Goal: Task Accomplishment & Management: Complete application form

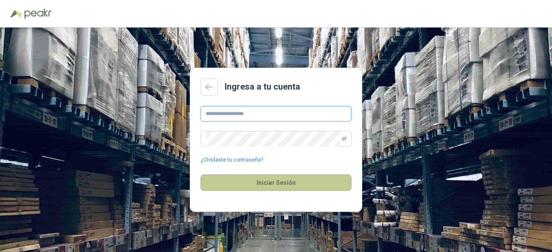
type input "**********"
click at [253, 178] on button "Iniciar Sesión" at bounding box center [275, 183] width 151 height 16
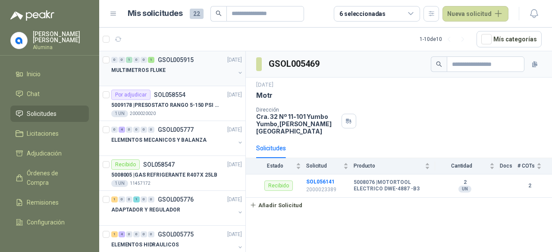
click at [237, 73] on button "button" at bounding box center [240, 72] width 7 height 7
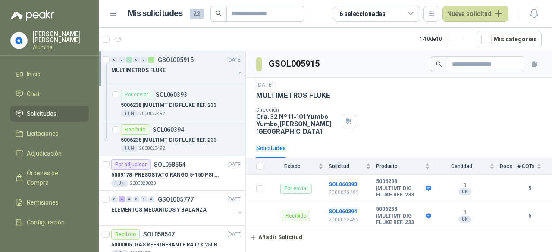
click at [229, 72] on div "MULTIMETROS FLUKE" at bounding box center [177, 73] width 132 height 17
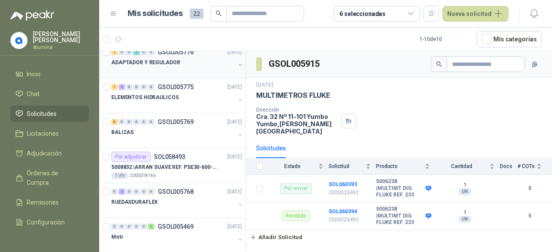
scroll to position [156, 0]
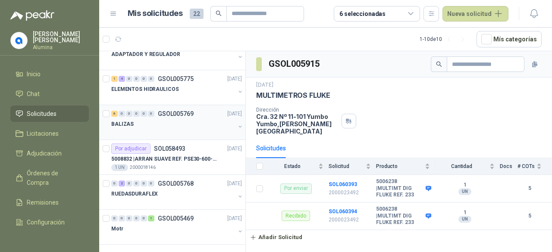
click at [237, 122] on div "6 0 0 0 0 0 GSOL005769 [DATE] BALIZAS" at bounding box center [172, 122] width 146 height 35
click at [237, 123] on button "button" at bounding box center [240, 126] width 7 height 7
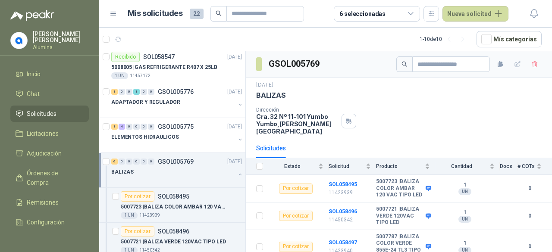
scroll to position [106, 0]
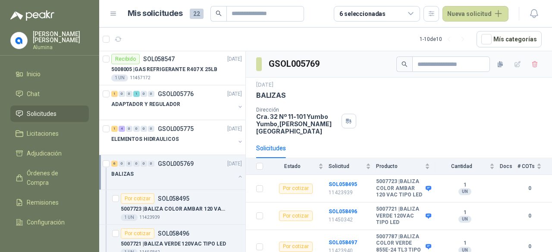
click at [237, 179] on div at bounding box center [240, 177] width 7 height 9
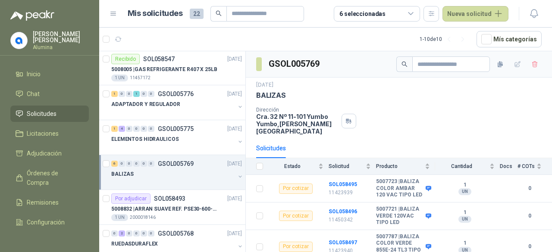
scroll to position [3, 0]
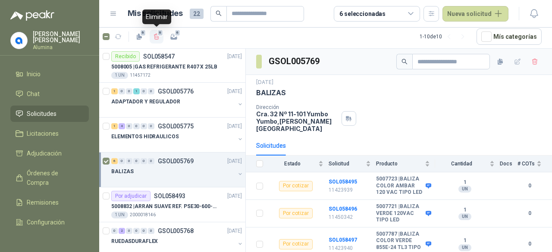
click at [157, 36] on icon "button" at bounding box center [156, 37] width 5 height 6
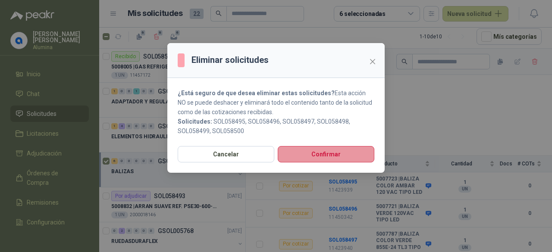
click at [320, 153] on button "Confirmar" at bounding box center [326, 154] width 97 height 16
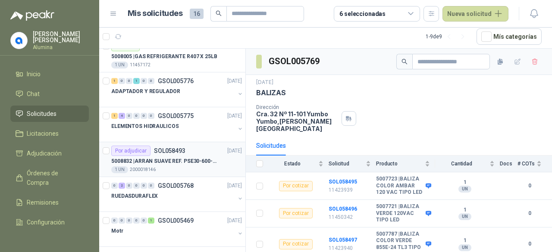
scroll to position [121, 0]
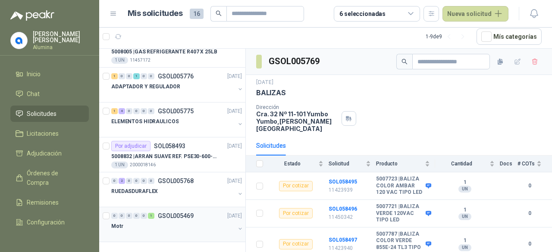
click at [237, 225] on button "button" at bounding box center [240, 228] width 7 height 7
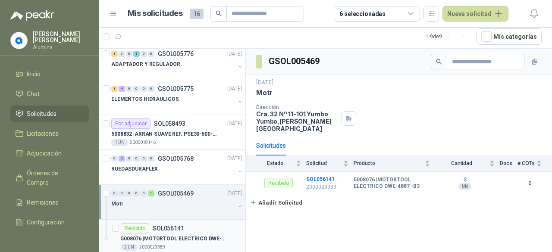
scroll to position [156, 0]
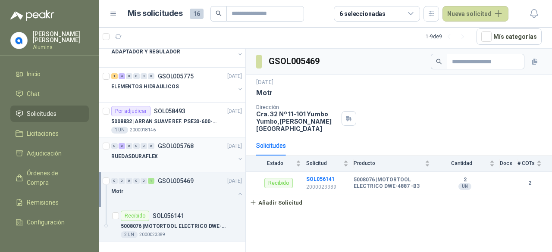
click at [237, 159] on button "button" at bounding box center [240, 159] width 7 height 7
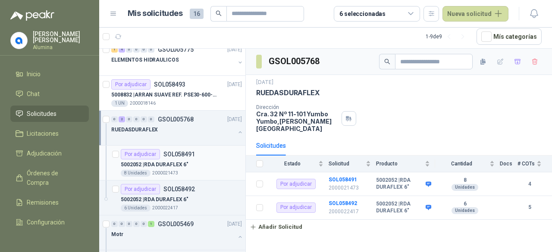
scroll to position [225, 0]
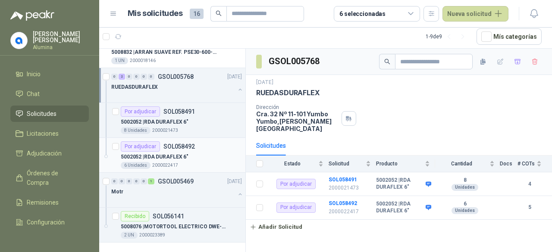
click at [225, 154] on div "5002052 | RDA DURAFLEX 6"" at bounding box center [181, 157] width 121 height 10
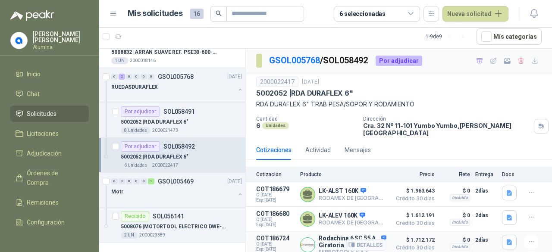
scroll to position [67, 0]
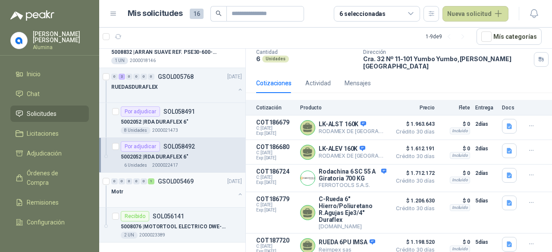
click at [230, 188] on div "Motr" at bounding box center [177, 195] width 132 height 17
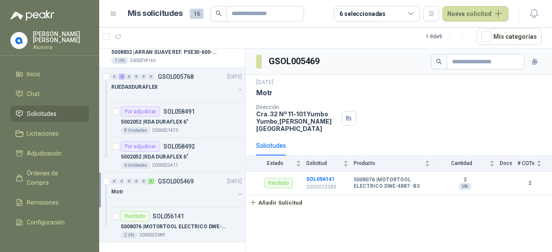
click at [237, 191] on button "button" at bounding box center [240, 194] width 7 height 7
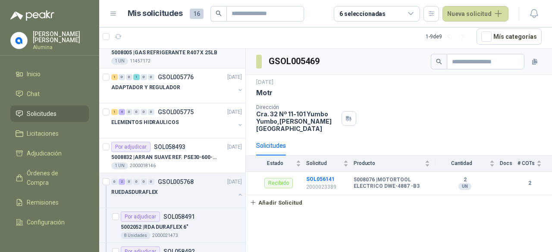
scroll to position [190, 0]
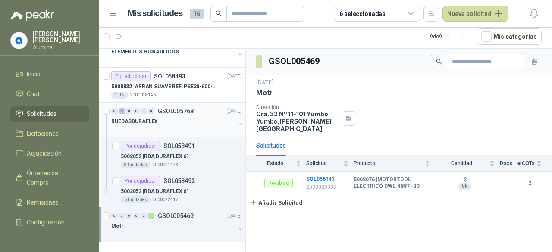
click at [237, 121] on button "button" at bounding box center [240, 124] width 7 height 7
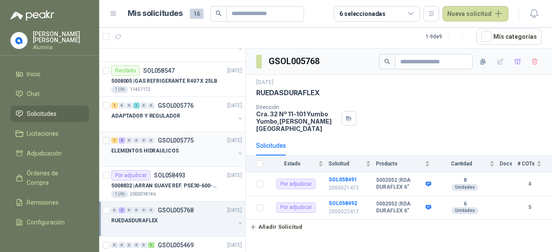
scroll to position [78, 0]
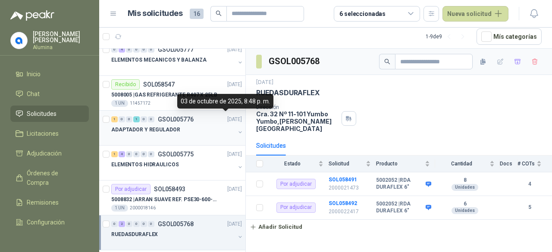
click at [230, 125] on div "ADAPTADOR Y REGULADOR" at bounding box center [177, 133] width 132 height 17
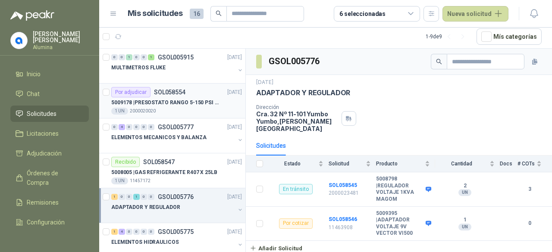
click at [218, 96] on div "Por adjudicar SOL058554 [DATE]" at bounding box center [176, 92] width 131 height 10
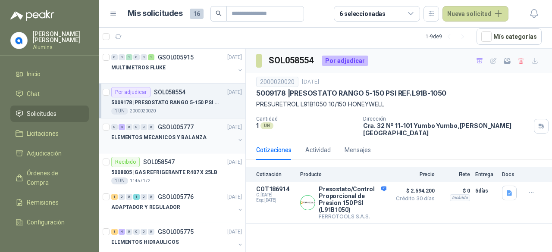
click at [230, 134] on div "ELEMENTOS MECANICOS Y BALANZA" at bounding box center [177, 140] width 132 height 17
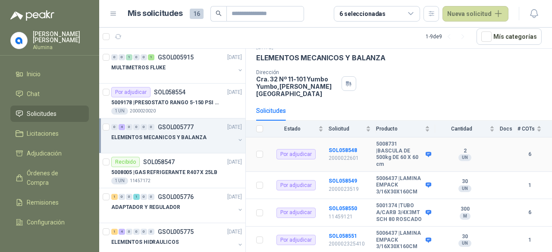
scroll to position [62, 0]
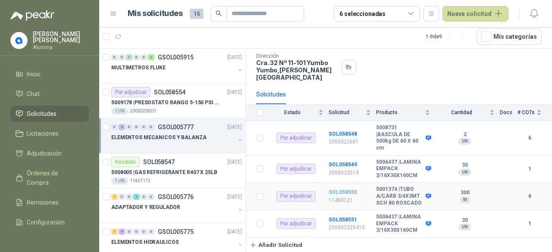
click at [344, 189] on b "SOL058550" at bounding box center [342, 192] width 28 height 6
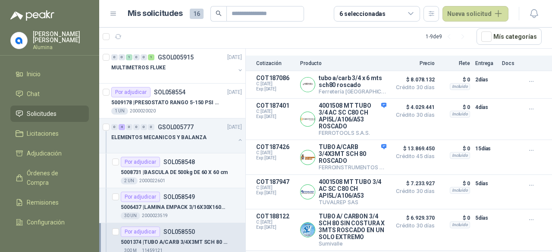
scroll to position [86, 0]
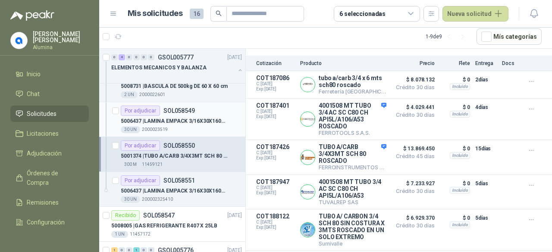
click at [198, 123] on p "5006437 | LAMINA EMPACK 3/16X30X160CM" at bounding box center [174, 121] width 107 height 8
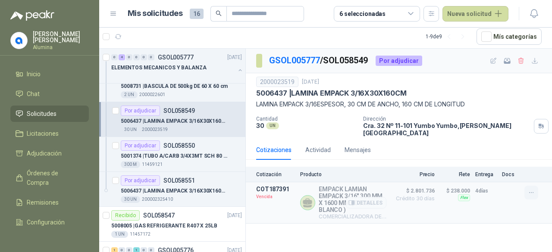
click at [527, 188] on button "button" at bounding box center [531, 193] width 14 height 14
click at [467, 231] on div "GSOL005777 / SOL058549 Por adjudicar 2000023519 [DATE] 5006437 | LAMINA EMPACK …" at bounding box center [399, 151] width 306 height 204
click at [173, 186] on div "5006437 | LAMINA EMPACK 3/16X30X160CM" at bounding box center [181, 191] width 121 height 10
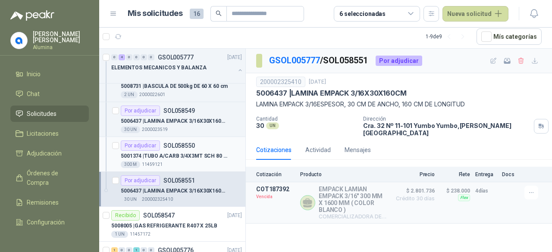
click at [190, 145] on p "SOL058550" at bounding box center [178, 146] width 31 height 6
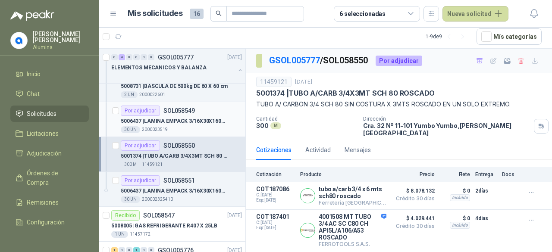
click at [193, 122] on p "5006437 | LAMINA EMPACK 3/16X30X160CM" at bounding box center [174, 121] width 107 height 8
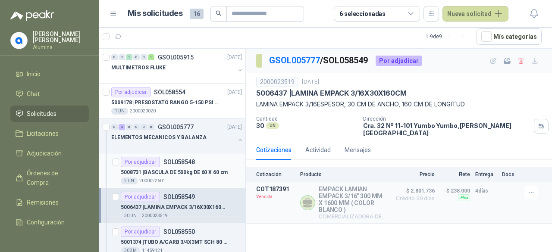
click at [203, 174] on p "5008731 | BASCULA DE 500kg DE 60 X 60 cm" at bounding box center [174, 172] width 107 height 8
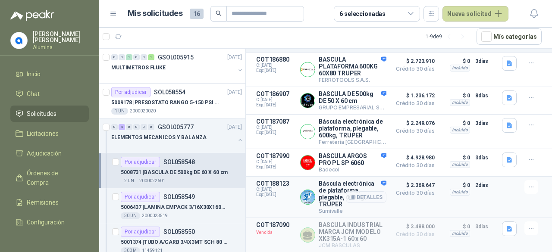
scroll to position [103, 0]
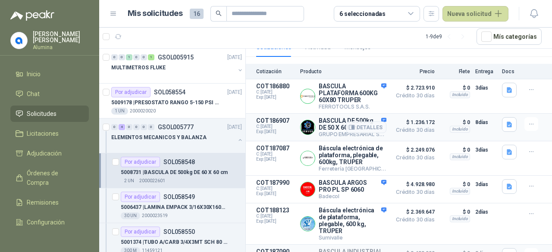
click at [412, 125] on span "$ 1.236.172" at bounding box center [412, 122] width 43 height 10
click at [332, 123] on p "BASCULA DE 500kg DE 50 X 60 cm" at bounding box center [352, 124] width 68 height 14
click at [353, 131] on button "Detalles" at bounding box center [366, 128] width 41 height 12
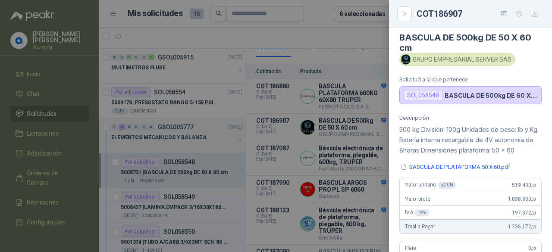
scroll to position [0, 0]
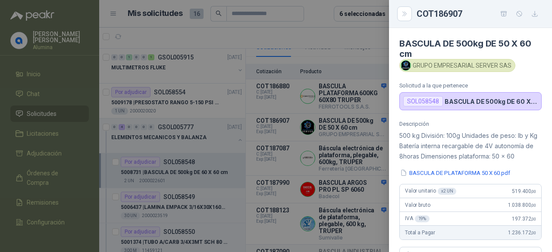
click at [424, 101] on div "SOL058548" at bounding box center [423, 101] width 40 height 10
click at [461, 172] on button "BASCULA DE PLATAFORMA 50 X 60.pdf" at bounding box center [455, 172] width 112 height 9
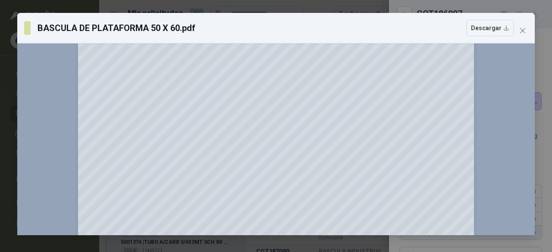
scroll to position [43, 0]
click at [526, 29] on span "Close" at bounding box center [522, 30] width 14 height 7
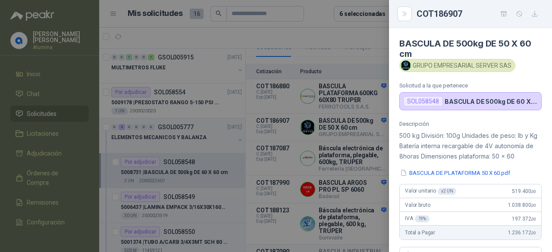
click at [343, 168] on div at bounding box center [276, 126] width 552 height 252
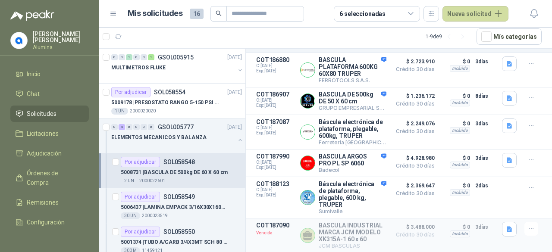
scroll to position [146, 0]
click at [362, 191] on button "Detalles" at bounding box center [366, 197] width 41 height 12
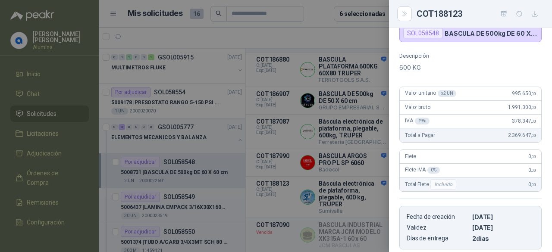
scroll to position [2, 0]
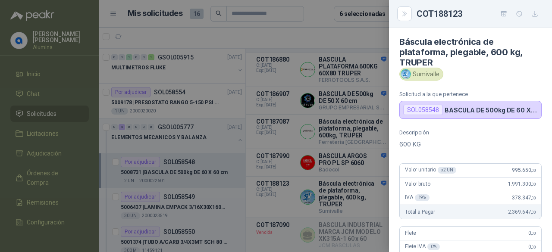
click at [351, 183] on div at bounding box center [276, 126] width 552 height 252
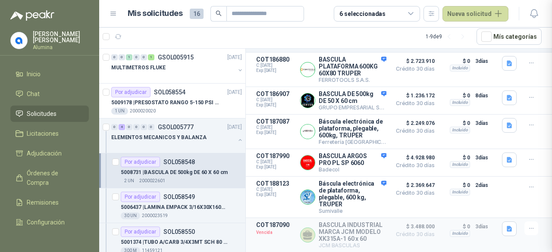
scroll to position [217, 0]
click at [340, 153] on p "BASCULA ARGOS PRO PL SP 6060" at bounding box center [352, 160] width 68 height 14
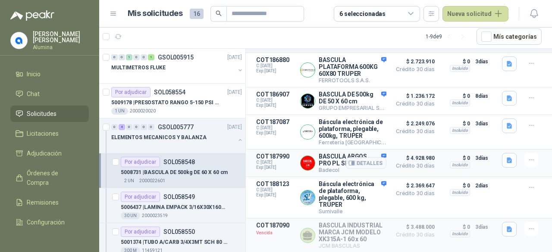
scroll to position [146, 0]
click at [528, 222] on button "button" at bounding box center [531, 229] width 14 height 14
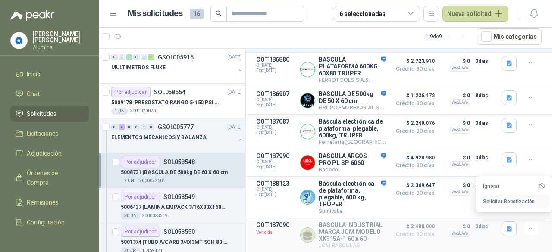
click at [524, 202] on button "Solicitar Recotización" at bounding box center [513, 202] width 69 height 14
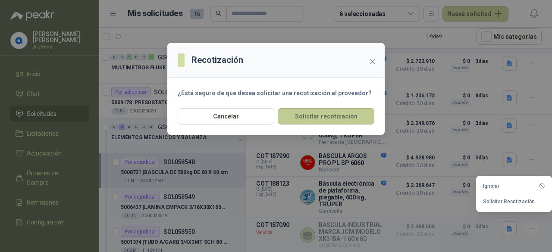
click at [331, 118] on button "Solicitar recotización" at bounding box center [326, 116] width 97 height 16
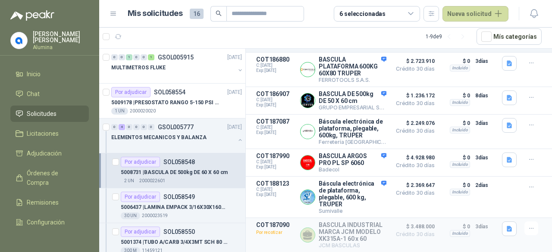
click at [165, 165] on div "Por adjudicar SOL058548" at bounding box center [158, 162] width 74 height 10
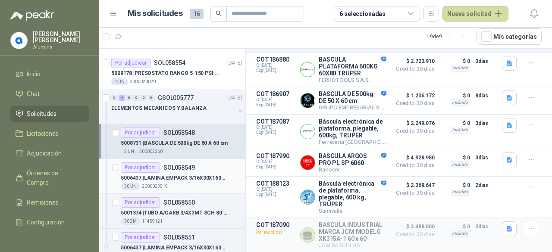
scroll to position [43, 0]
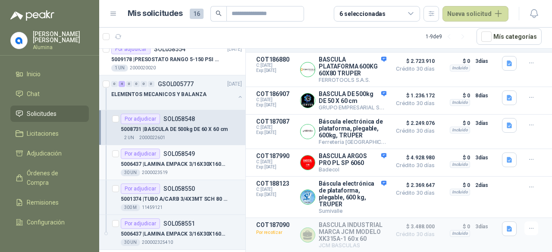
click at [209, 157] on div "Por adjudicar SOL058549" at bounding box center [181, 154] width 121 height 10
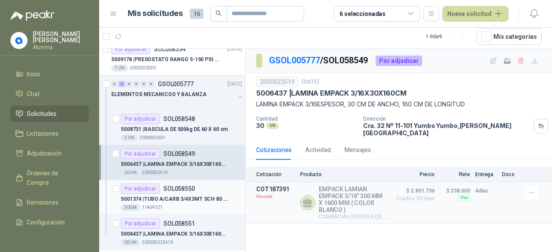
click at [188, 190] on p "SOL058550" at bounding box center [178, 189] width 31 height 6
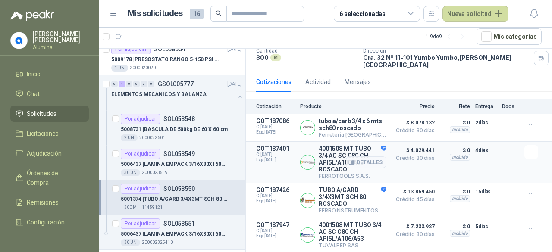
scroll to position [25, 0]
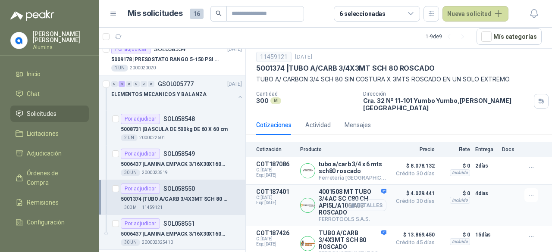
click at [362, 200] on button "Detalles" at bounding box center [366, 206] width 41 height 12
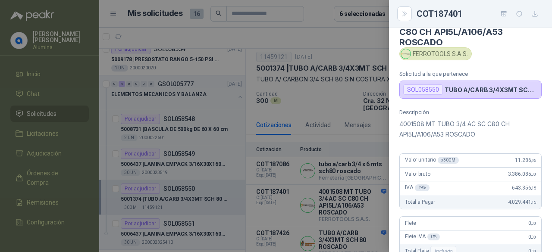
scroll to position [0, 0]
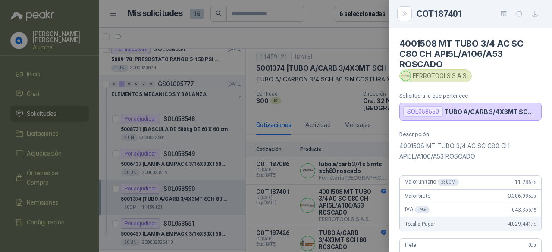
click at [283, 188] on div at bounding box center [276, 126] width 552 height 252
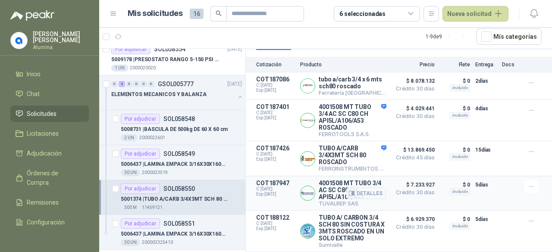
scroll to position [111, 0]
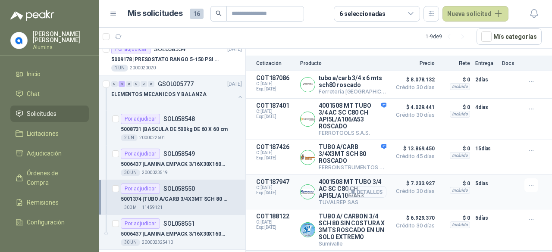
click at [362, 186] on button "Detalles" at bounding box center [366, 192] width 41 height 12
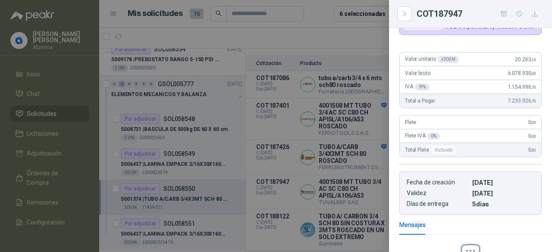
scroll to position [0, 0]
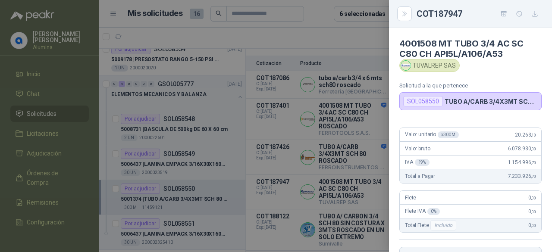
click at [339, 194] on div at bounding box center [276, 126] width 552 height 252
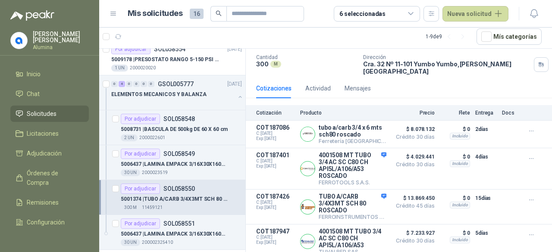
scroll to position [154, 0]
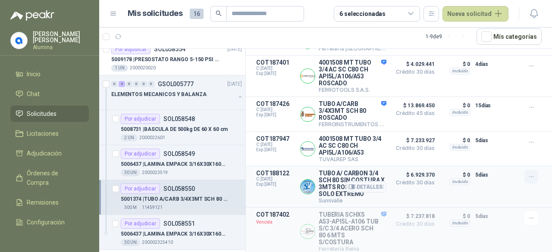
click at [527, 173] on icon "button" at bounding box center [530, 176] width 7 height 7
click at [417, 185] on p "$ 6.929.370 Crédito 30 días" at bounding box center [412, 187] width 43 height 34
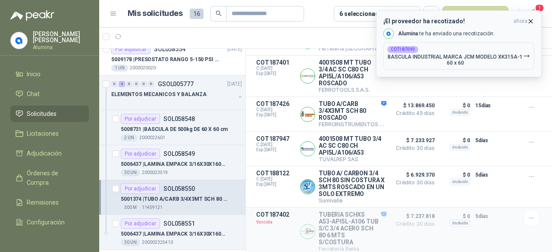
click at [480, 56] on p "BASCULA INDUSTRIAL MARCA JCM MODELO XK315A-1 60 x 60" at bounding box center [455, 60] width 136 height 12
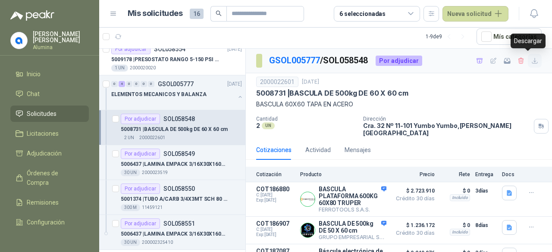
click at [531, 62] on icon "button" at bounding box center [534, 60] width 7 height 7
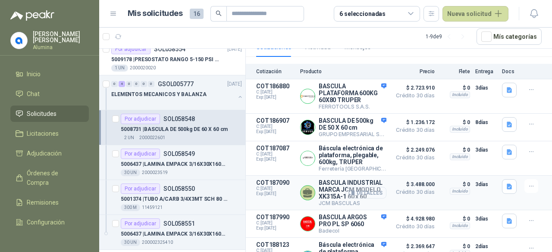
scroll to position [146, 0]
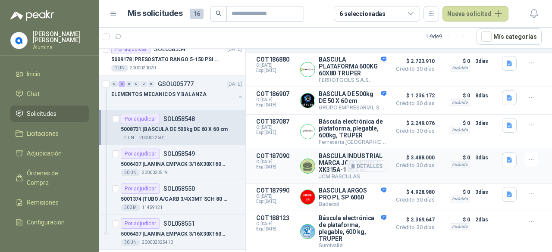
click at [515, 153] on article "COT187090 C: [DATE] Exp: [DATE] BASCULA INDUSTRIAL MARCA JCM MODELO XK315A-1 60…" at bounding box center [399, 166] width 306 height 34
click at [527, 156] on icon "button" at bounding box center [530, 159] width 7 height 7
click at [359, 160] on button "Detalles" at bounding box center [366, 166] width 41 height 12
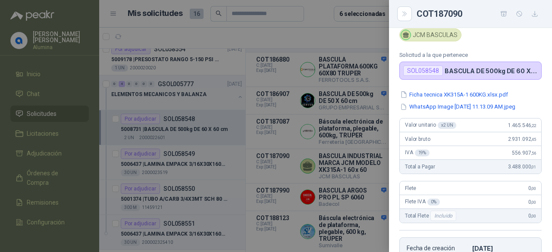
scroll to position [74, 0]
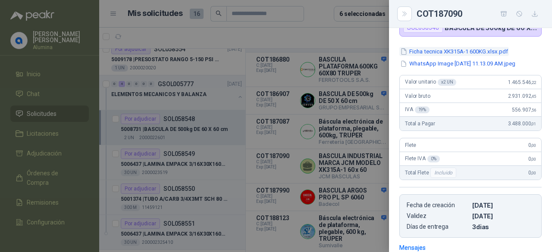
click at [453, 50] on button "Ficha tecnica XK315A-1 600KG.xlsx.pdf" at bounding box center [453, 51] width 109 height 9
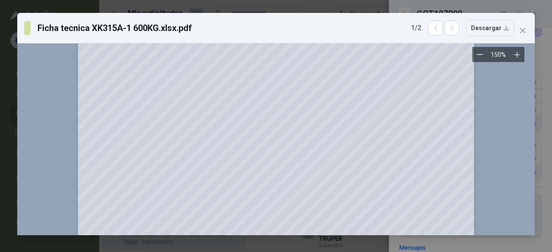
scroll to position [334, 0]
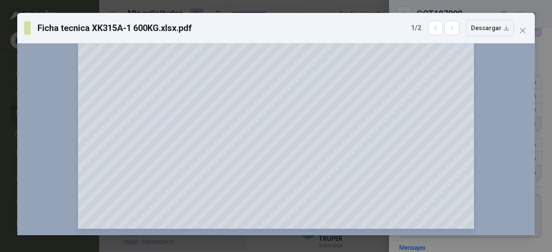
click at [525, 31] on icon "close" at bounding box center [522, 30] width 7 height 7
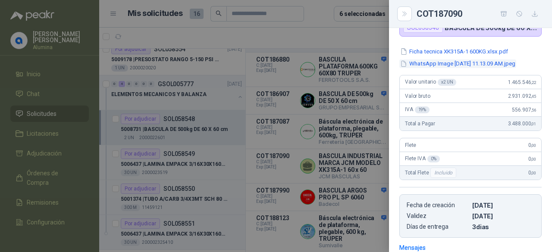
click at [475, 66] on button "WhatsApp Image [DATE] 11.13.09 AM.jpeg" at bounding box center [457, 63] width 117 height 9
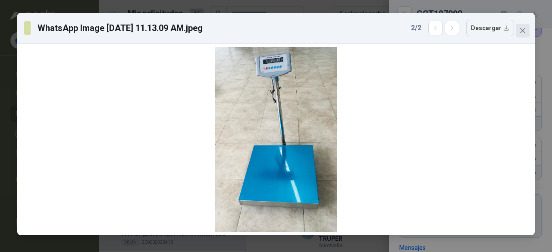
click at [526, 31] on span "Close" at bounding box center [522, 30] width 14 height 7
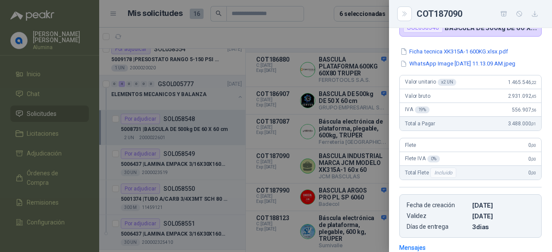
click at [278, 127] on div at bounding box center [276, 126] width 552 height 252
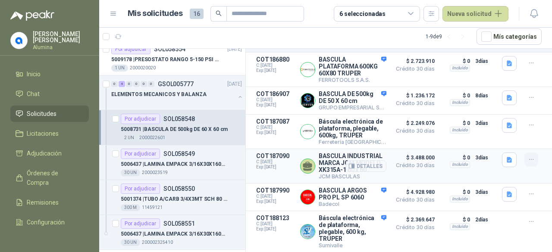
click at [527, 156] on icon "button" at bounding box center [530, 159] width 7 height 7
click at [488, 115] on button "Añadir" at bounding box center [513, 116] width 69 height 14
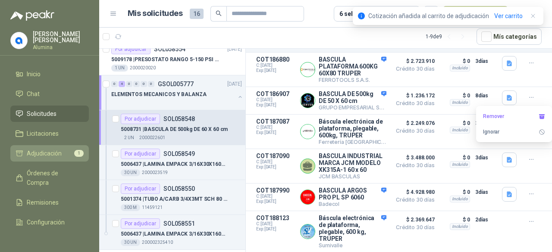
click at [52, 155] on span "Adjudicación" at bounding box center [44, 153] width 35 height 9
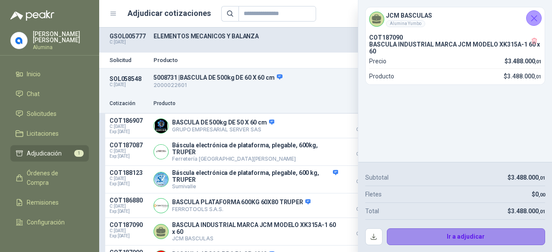
click at [443, 235] on button "Ir a adjudicar" at bounding box center [466, 236] width 159 height 17
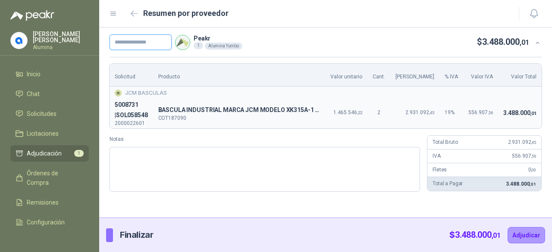
click at [144, 45] on input "text" at bounding box center [140, 42] width 62 height 16
paste input "**********"
type input "**********"
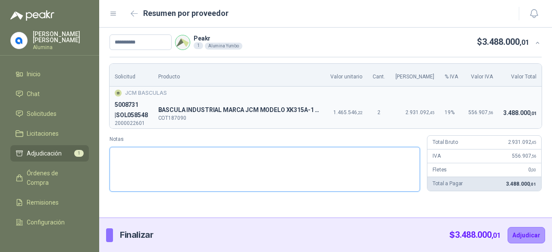
click at [138, 158] on textarea "Notas" at bounding box center [264, 169] width 310 height 45
type textarea "*"
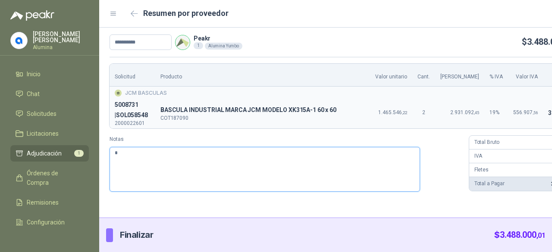
type textarea "**"
type textarea "***"
type textarea "****"
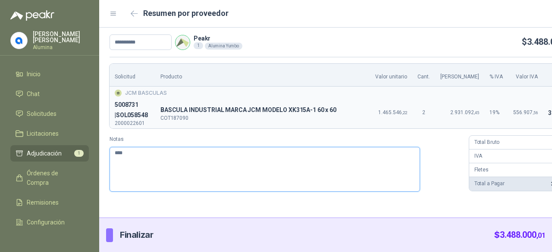
type textarea "*****"
type textarea "*******"
type textarea "*****"
type textarea "*******"
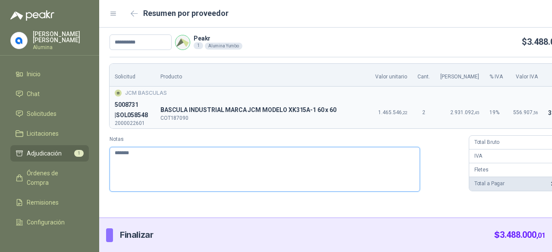
type textarea "********"
type textarea "**********"
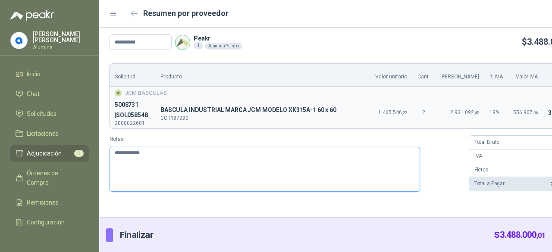
type textarea "**********"
paste textarea "**********"
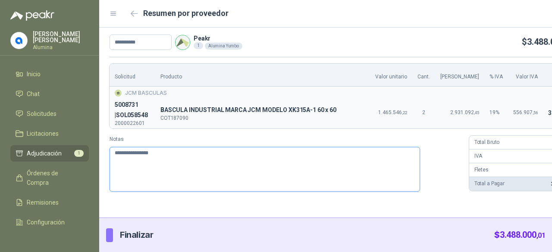
type textarea "**********"
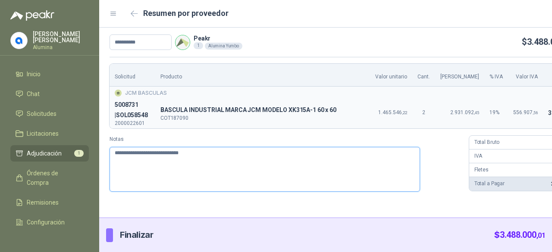
type textarea "**********"
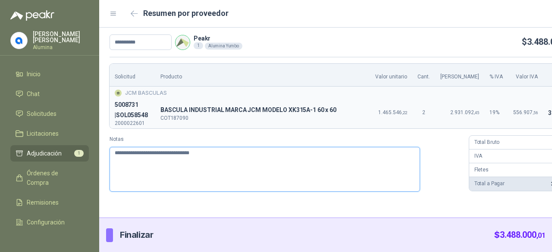
type textarea "**********"
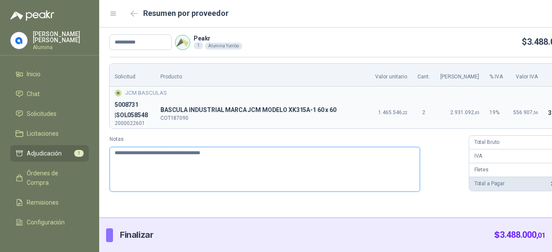
type textarea "**********"
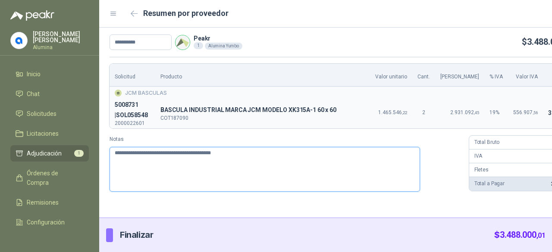
type textarea "**********"
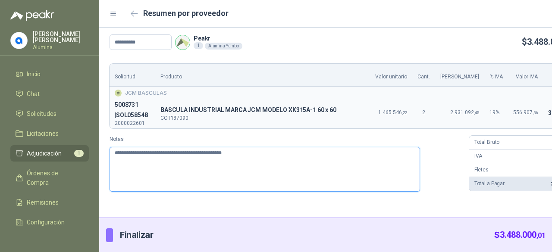
type textarea "**********"
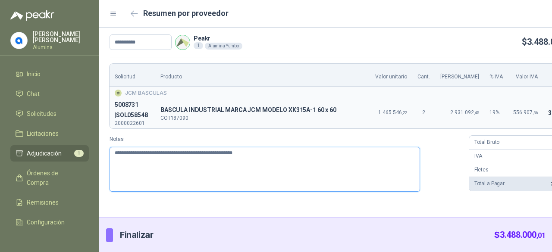
type textarea "**********"
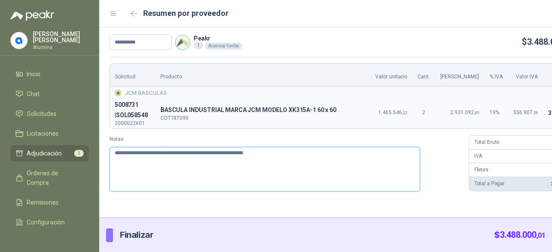
type textarea "**********"
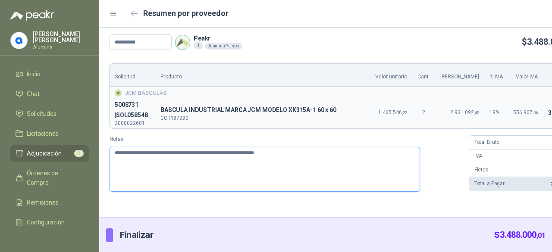
type textarea "**********"
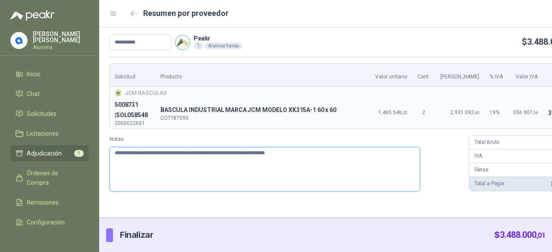
type textarea "**********"
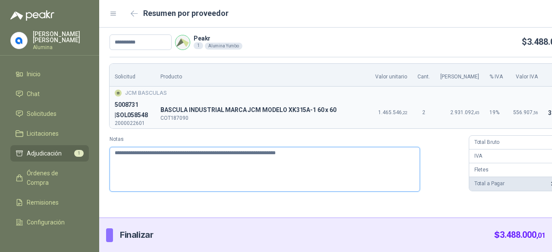
type textarea "**********"
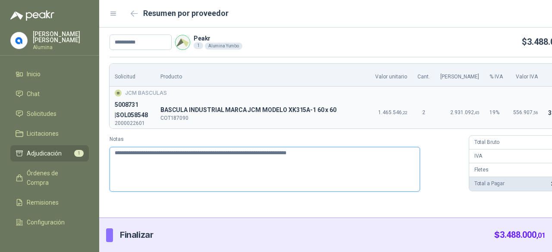
type textarea "**********"
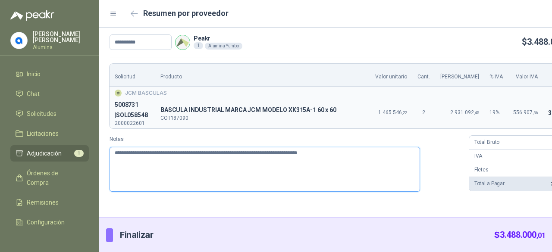
type textarea "**********"
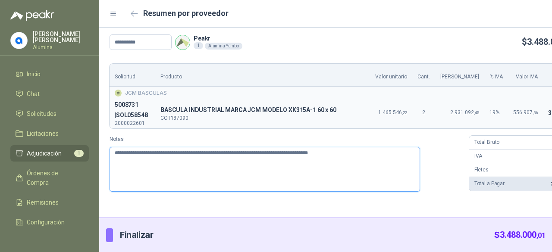
type textarea "**********"
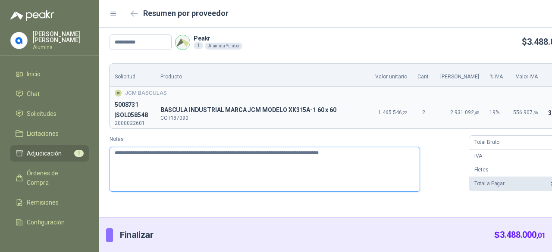
type textarea "**********"
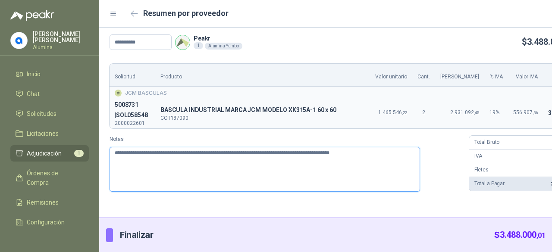
type textarea "**********"
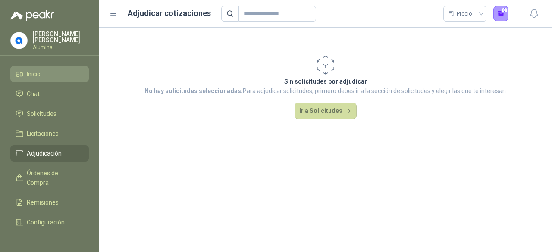
click at [41, 75] on span "Inicio" at bounding box center [34, 73] width 14 height 9
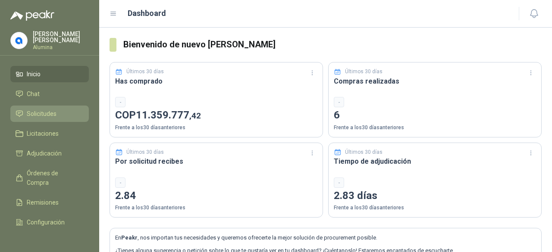
click at [49, 112] on span "Solicitudes" at bounding box center [42, 113] width 30 height 9
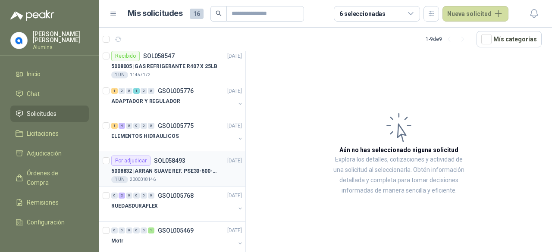
scroll to position [121, 0]
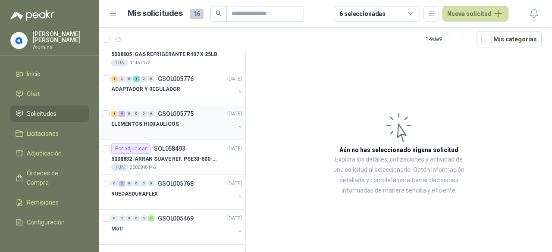
click at [237, 124] on button "button" at bounding box center [240, 126] width 7 height 7
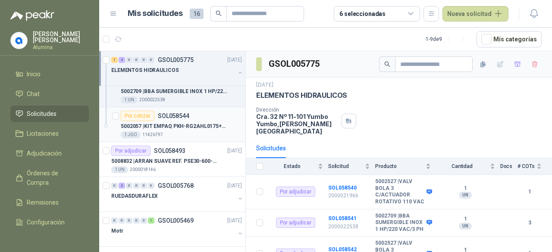
scroll to position [250, 0]
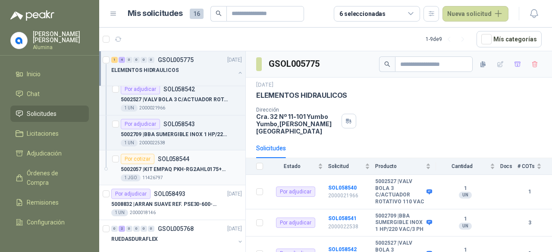
click at [202, 165] on p "5002057 | KIT EMPAQ PKH-RG2AHL0175+PKH-PK252HLL05" at bounding box center [174, 169] width 107 height 8
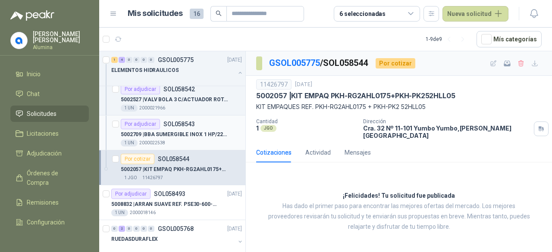
click at [189, 140] on div "1 UN 2000022538" at bounding box center [181, 143] width 121 height 7
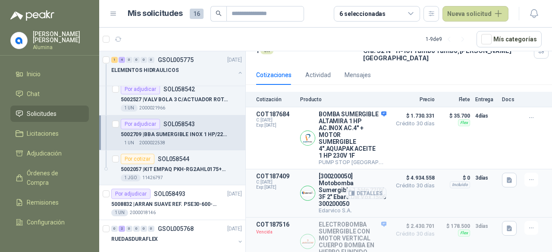
scroll to position [116, 0]
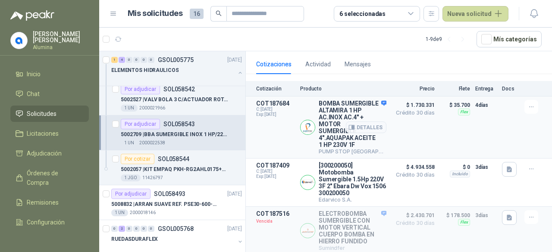
click at [376, 100] on div "Detalles" at bounding box center [366, 127] width 41 height 55
click at [356, 122] on button "Detalles" at bounding box center [366, 128] width 41 height 12
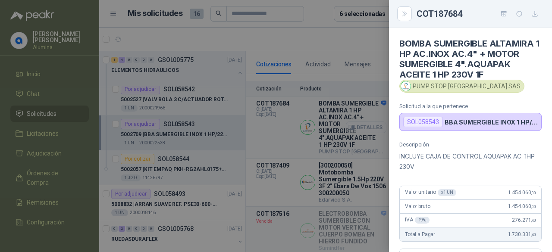
scroll to position [234, 0]
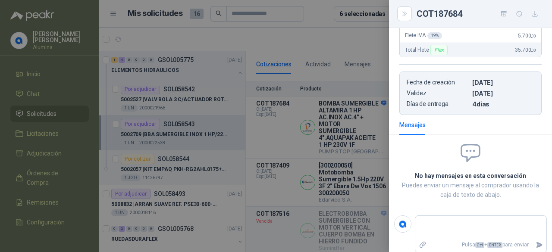
click at [352, 131] on div at bounding box center [276, 126] width 552 height 252
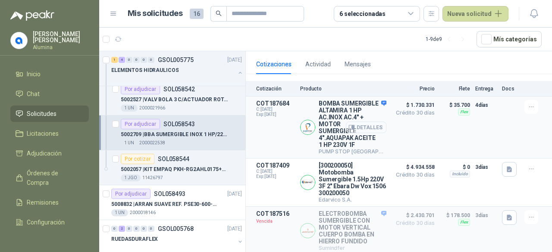
click at [354, 122] on button "Detalles" at bounding box center [366, 128] width 41 height 12
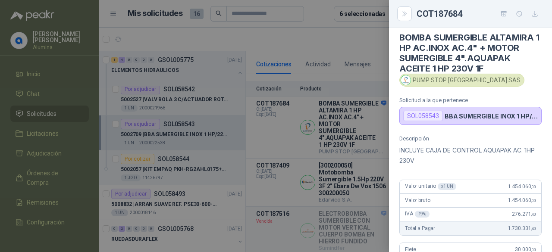
scroll to position [0, 0]
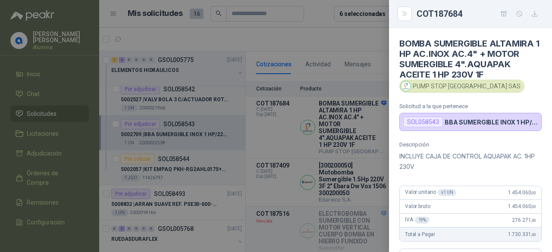
click at [164, 132] on div at bounding box center [276, 126] width 552 height 252
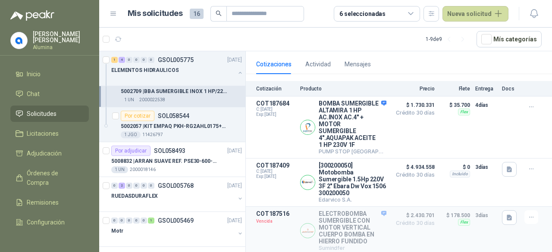
scroll to position [295, 0]
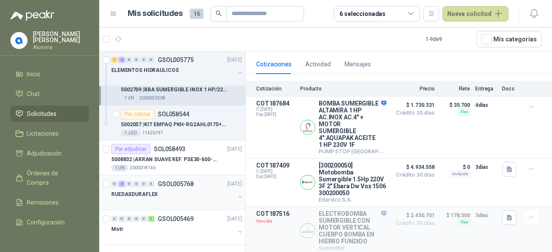
click at [237, 193] on button "button" at bounding box center [240, 196] width 7 height 7
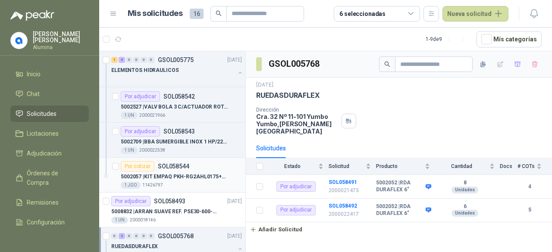
scroll to position [278, 0]
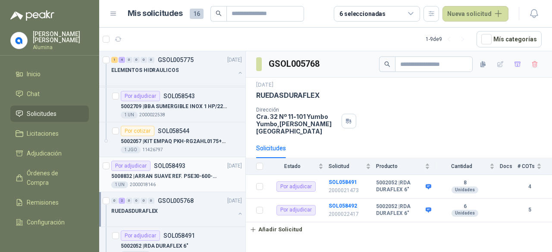
click at [202, 172] on p "5008832 | ARRAN SUAVE REF. PSE30-600-70 20HP-30A" at bounding box center [164, 176] width 107 height 8
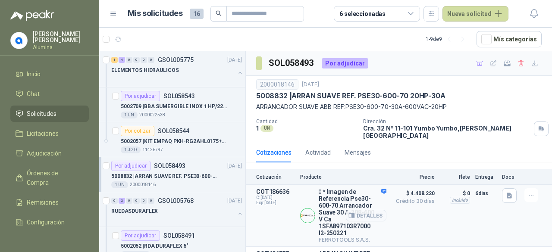
scroll to position [43, 0]
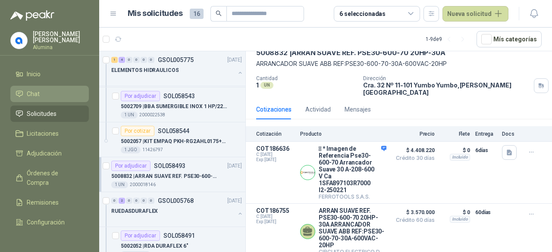
click at [35, 99] on link "Chat" at bounding box center [49, 94] width 78 height 16
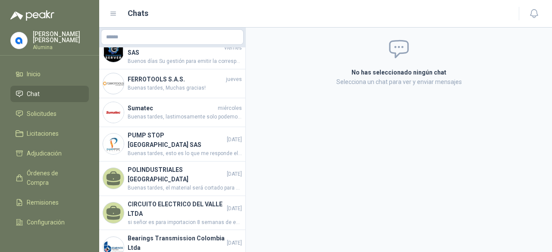
scroll to position [20, 0]
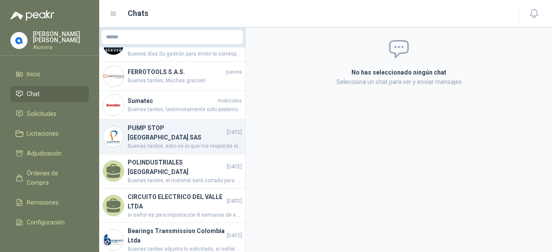
click at [213, 133] on header "PUMP STOP [GEOGRAPHIC_DATA] SAS [DATE]" at bounding box center [185, 132] width 114 height 19
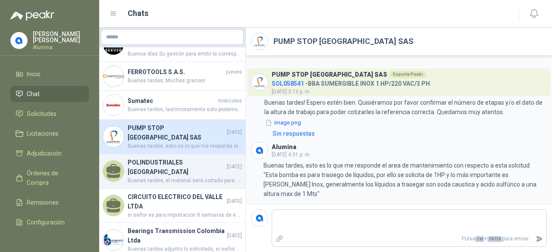
click at [190, 159] on h4 "POLINDUSTRIALES [GEOGRAPHIC_DATA]" at bounding box center [176, 167] width 97 height 19
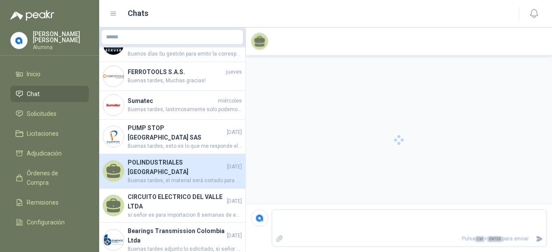
scroll to position [34, 0]
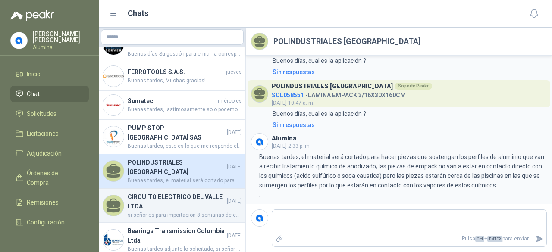
click at [199, 197] on h4 "CIRCUITO ELECTRICO DEL VALLE LTDA" at bounding box center [176, 201] width 97 height 19
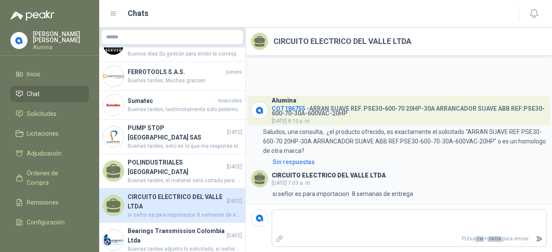
click at [35, 93] on span "Chat" at bounding box center [33, 93] width 13 height 9
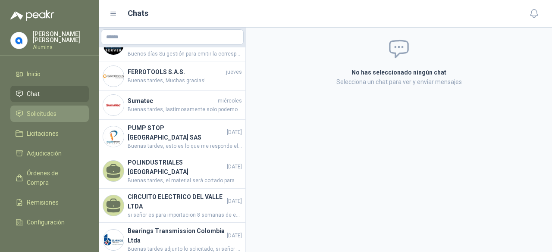
click at [56, 111] on span "Solicitudes" at bounding box center [42, 113] width 30 height 9
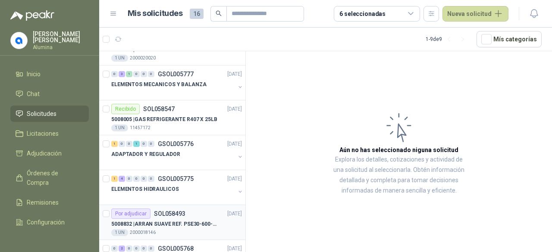
scroll to position [121, 0]
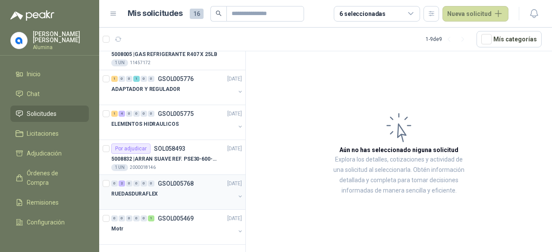
click at [228, 194] on div "RUEDASDURAFLEX" at bounding box center [173, 194] width 124 height 10
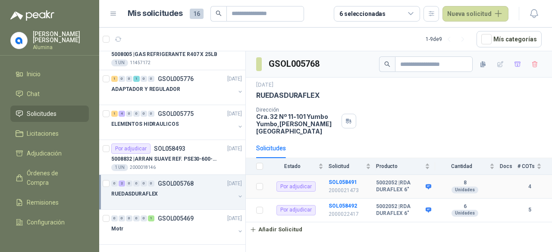
click at [527, 183] on b "4" at bounding box center [529, 187] width 24 height 8
click at [529, 183] on b "4" at bounding box center [529, 187] width 24 height 8
click at [344, 187] on p "2000021473" at bounding box center [349, 191] width 42 height 8
click at [346, 179] on b "SOL058491" at bounding box center [342, 182] width 28 height 6
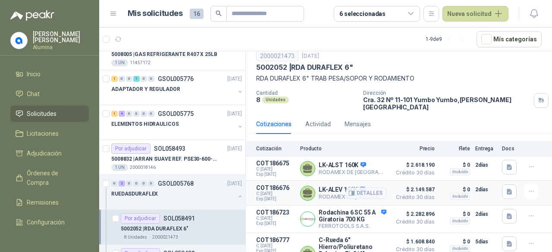
scroll to position [42, 0]
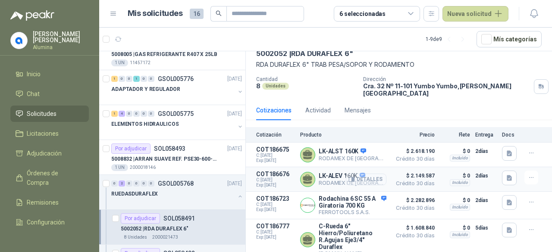
click at [364, 174] on button "Detalles" at bounding box center [366, 180] width 41 height 12
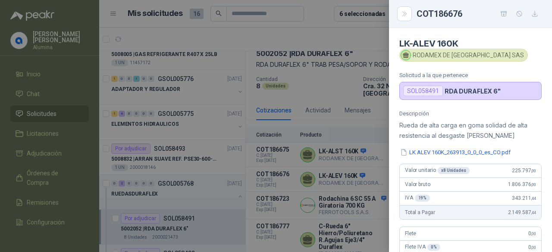
scroll to position [86, 0]
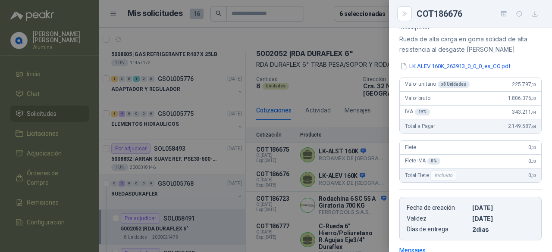
click at [336, 172] on div at bounding box center [276, 126] width 552 height 252
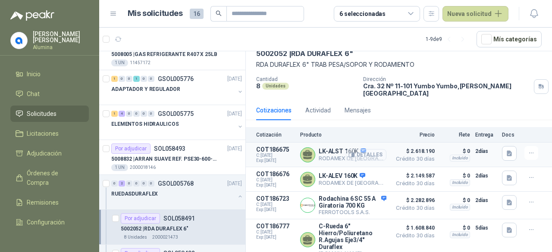
click at [359, 149] on button "Detalles" at bounding box center [366, 155] width 41 height 12
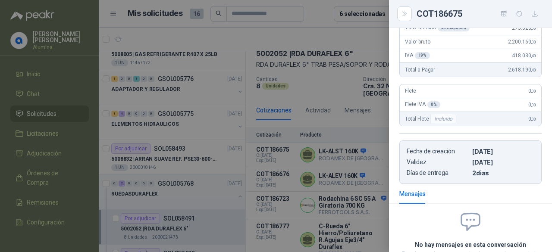
scroll to position [43, 0]
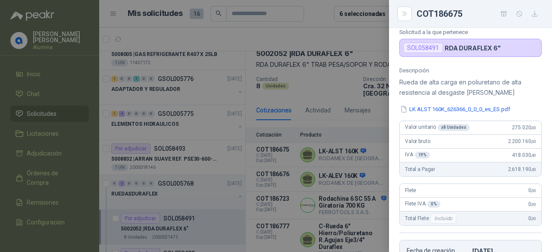
click at [352, 175] on div at bounding box center [276, 126] width 552 height 252
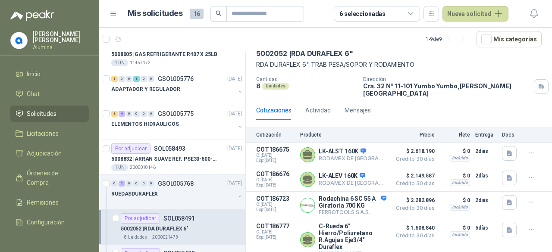
click at [0, 0] on button "Detalles" at bounding box center [0, 0] width 0 height 0
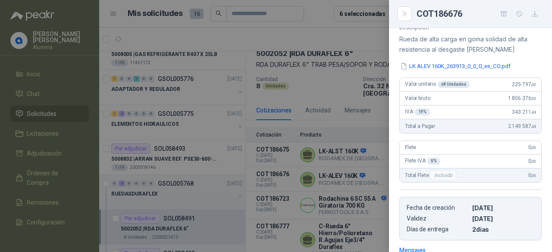
click at [339, 171] on div at bounding box center [276, 126] width 552 height 252
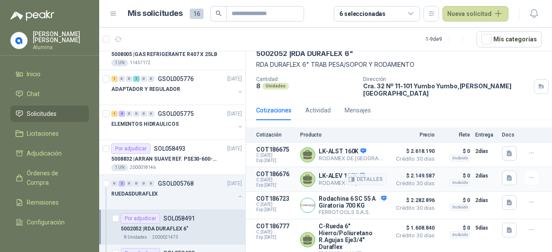
click at [318, 174] on div "LK-ALEV 160K RODAMEX DE COLOMBIA SAS Directo Detalles" at bounding box center [343, 179] width 86 height 17
click at [362, 174] on button "Detalles" at bounding box center [366, 180] width 41 height 12
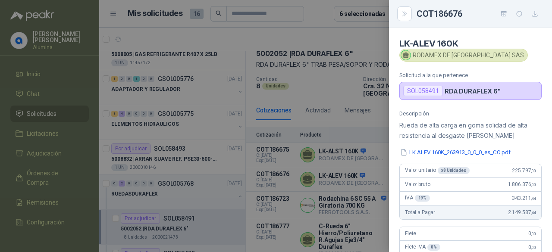
scroll to position [0, 0]
click at [479, 150] on button "LK ALEV 160K_263913_0_0_0_es_CO.pdf" at bounding box center [455, 152] width 112 height 9
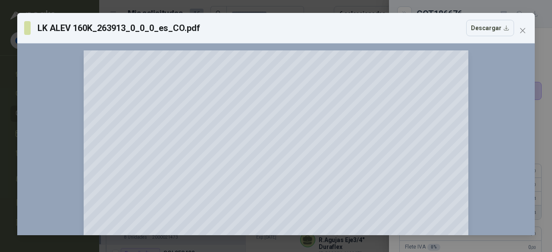
click at [521, 28] on icon "close" at bounding box center [522, 30] width 7 height 7
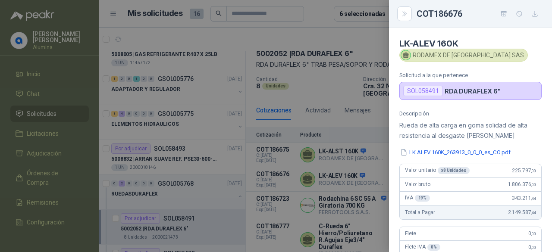
click at [346, 142] on div at bounding box center [276, 126] width 552 height 252
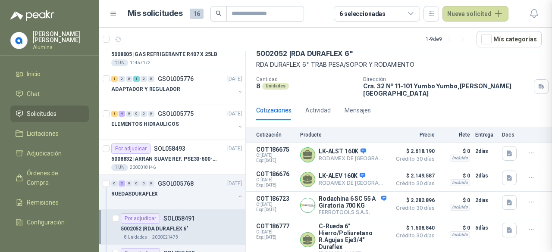
click at [386, 146] on div "Detalles" at bounding box center [386, 154] width 0 height 17
click at [356, 149] on button "Detalles" at bounding box center [366, 155] width 41 height 12
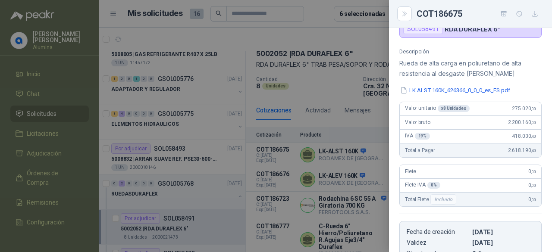
scroll to position [0, 0]
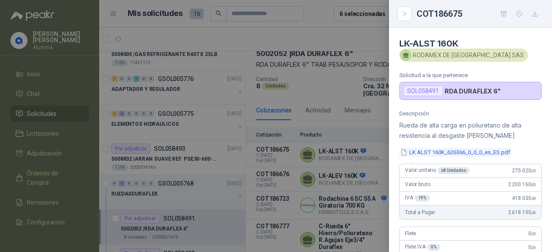
click at [462, 152] on button "LK ALST 160K_626366_0_0_0_es_ES.pdf" at bounding box center [455, 152] width 112 height 9
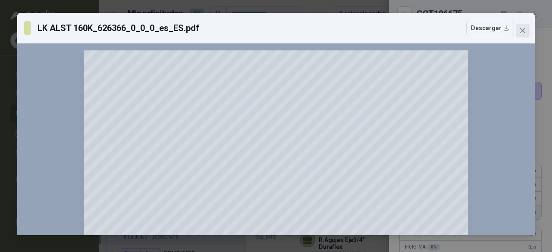
click at [521, 32] on icon "close" at bounding box center [522, 30] width 5 height 5
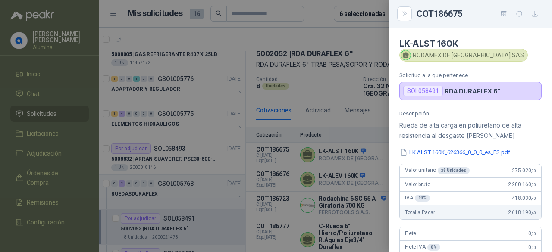
click at [328, 175] on div at bounding box center [276, 126] width 552 height 252
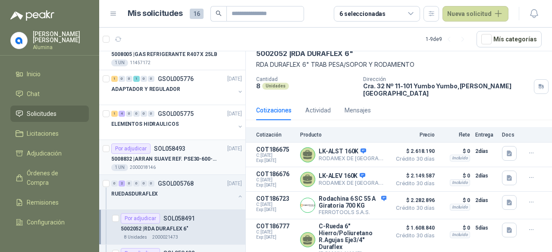
click at [203, 150] on div "Por adjudicar SOL058493 [DATE]" at bounding box center [176, 149] width 131 height 10
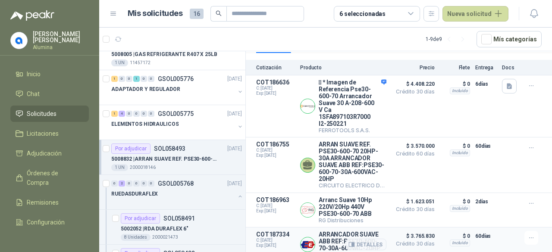
scroll to position [145, 0]
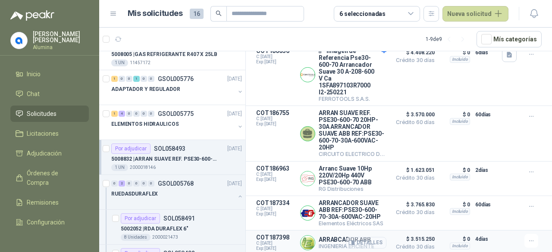
click at [350, 237] on button "Detalles" at bounding box center [366, 243] width 41 height 12
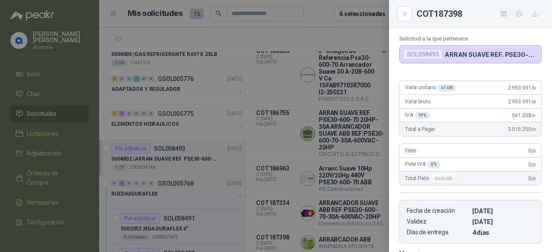
scroll to position [0, 0]
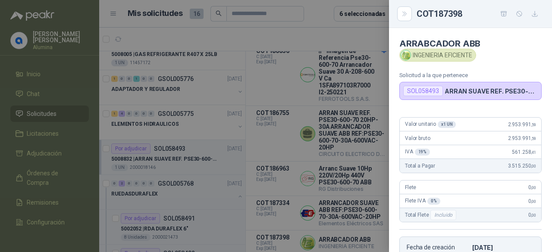
click at [442, 56] on div "INGENIERIA EFICIENTE" at bounding box center [437, 55] width 77 height 13
click at [491, 96] on div "SOL058493 ARRAN SUAVE REF. PSE30-600-70 20HP-30A" at bounding box center [470, 91] width 142 height 18
click at [336, 247] on div at bounding box center [276, 126] width 552 height 252
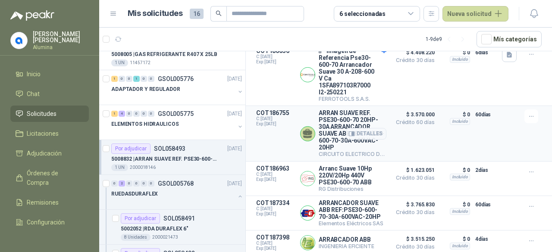
click at [346, 115] on div "Detalles" at bounding box center [366, 133] width 41 height 48
click at [354, 128] on button "Detalles" at bounding box center [366, 134] width 41 height 12
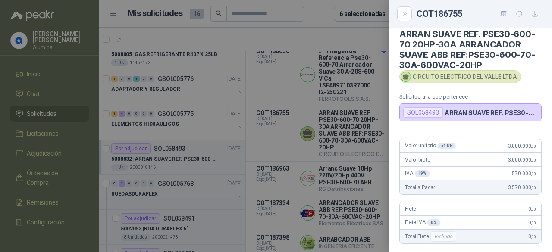
scroll to position [0, 0]
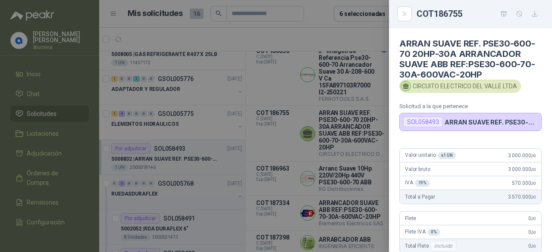
click at [333, 133] on div at bounding box center [276, 126] width 552 height 252
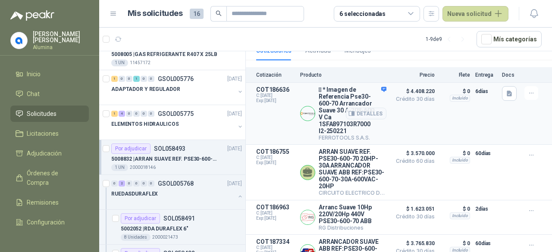
scroll to position [145, 0]
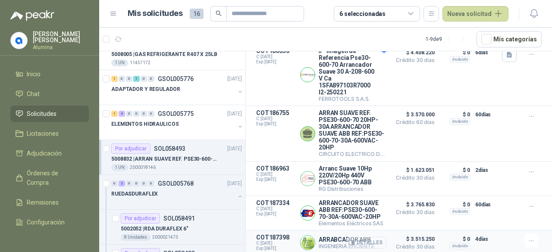
click at [355, 241] on button "Detalles" at bounding box center [366, 243] width 41 height 12
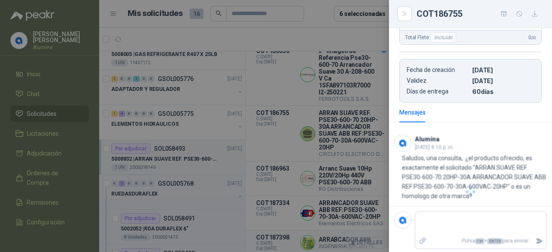
scroll to position [169, 0]
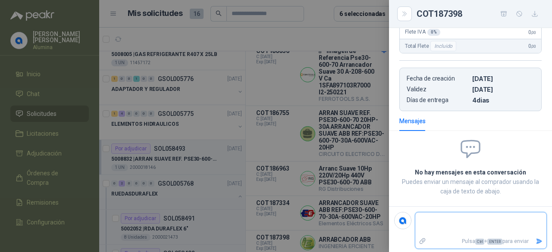
click at [451, 214] on textarea at bounding box center [480, 224] width 131 height 20
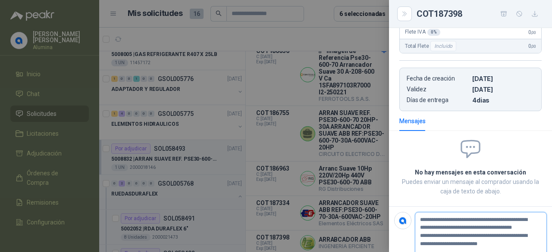
click at [493, 239] on textarea "**********" at bounding box center [477, 232] width 125 height 36
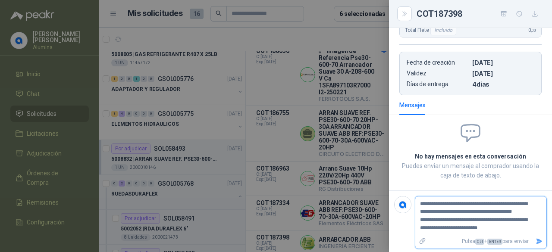
click at [536, 240] on icon "Enviar" at bounding box center [539, 241] width 6 height 6
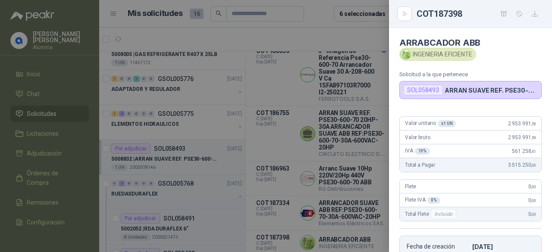
scroll to position [0, 0]
click at [314, 203] on div at bounding box center [276, 126] width 552 height 252
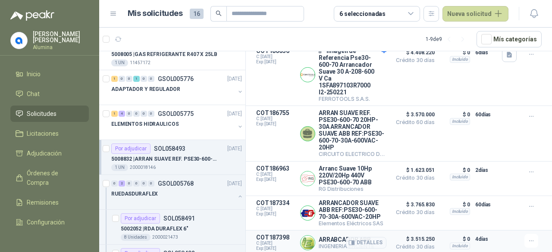
click at [327, 239] on p "ARRABCADOR ABB" at bounding box center [346, 239] width 56 height 7
click at [355, 239] on button "Detalles" at bounding box center [366, 243] width 41 height 12
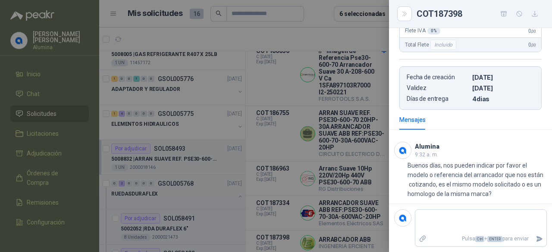
click at [331, 225] on div at bounding box center [276, 126] width 552 height 252
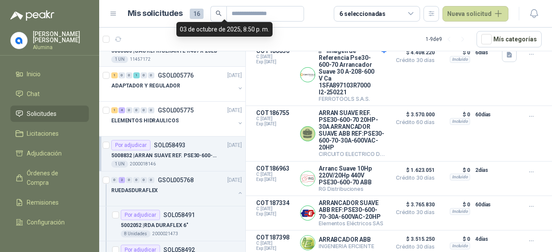
scroll to position [190, 0]
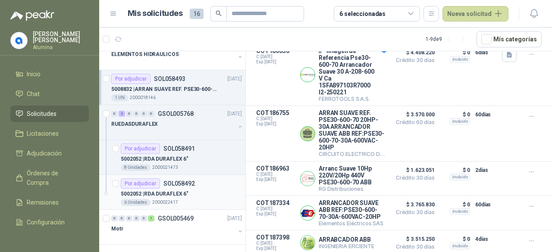
click at [205, 190] on div "5002052 | RDA DURAFLEX 6"" at bounding box center [181, 194] width 121 height 10
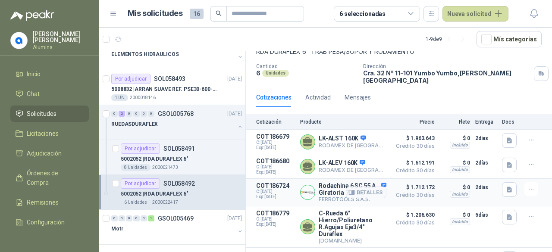
scroll to position [67, 0]
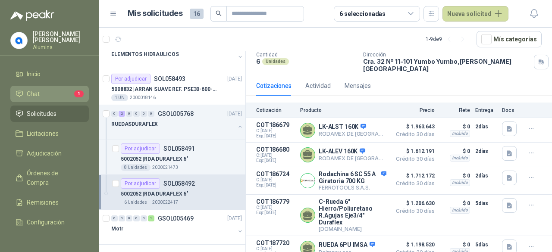
click at [41, 94] on li "Chat 1" at bounding box center [50, 93] width 68 height 9
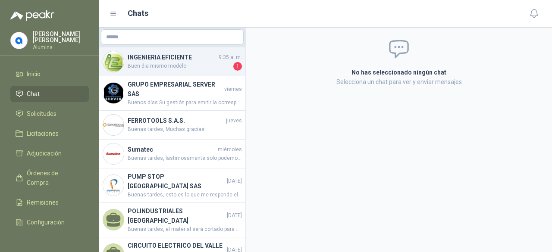
click at [147, 55] on h4 "INGENIERIA EFICIENTE" at bounding box center [172, 57] width 89 height 9
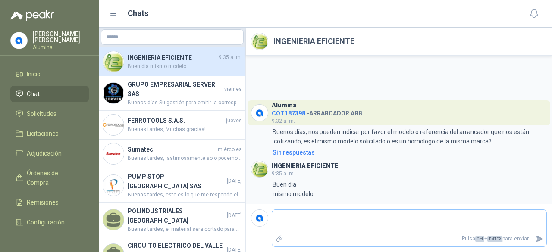
click at [311, 219] on textarea at bounding box center [409, 222] width 274 height 20
click at [541, 239] on icon "Enviar" at bounding box center [540, 239] width 6 height 6
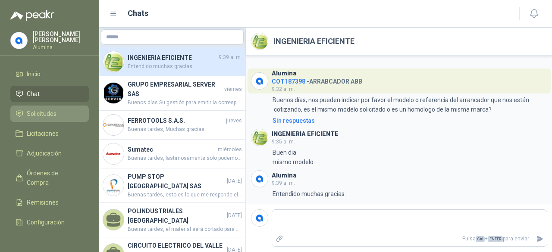
click at [45, 121] on link "Solicitudes" at bounding box center [49, 114] width 78 height 16
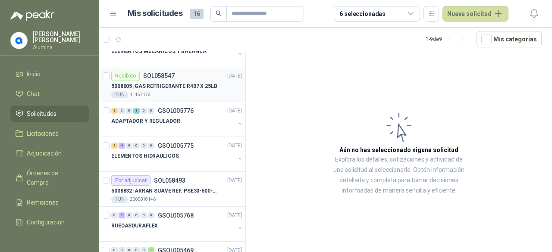
scroll to position [121, 0]
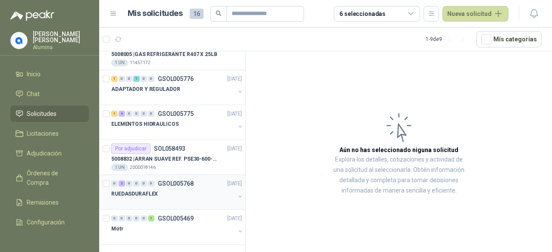
click at [237, 197] on button "button" at bounding box center [240, 196] width 7 height 7
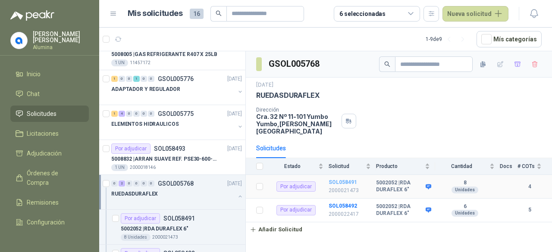
click at [344, 179] on b "SOL058491" at bounding box center [342, 182] width 28 height 6
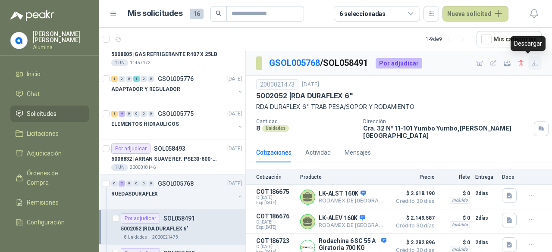
click at [531, 66] on icon "button" at bounding box center [534, 63] width 7 height 7
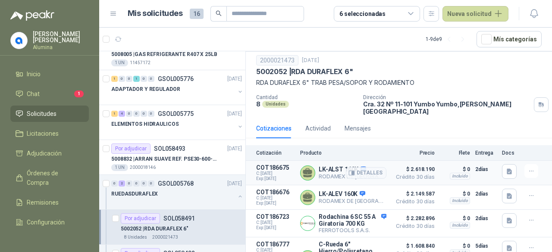
scroll to position [42, 0]
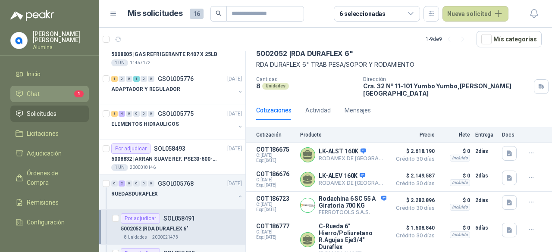
click at [48, 97] on li "Chat 1" at bounding box center [50, 93] width 68 height 9
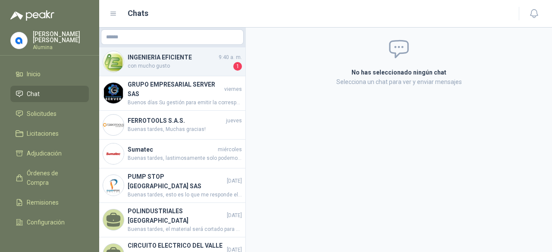
click at [153, 70] on span "con mucho gusto" at bounding box center [180, 66] width 104 height 9
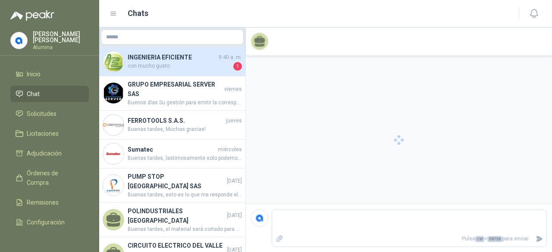
scroll to position [23, 0]
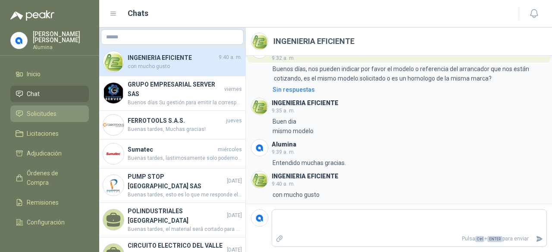
click at [46, 108] on link "Solicitudes" at bounding box center [49, 114] width 78 height 16
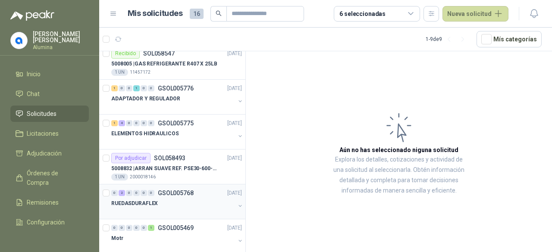
scroll to position [121, 0]
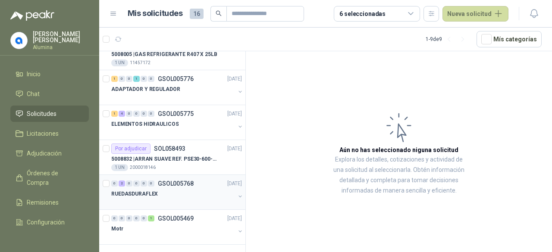
click at [211, 190] on div "RUEDASDURAFLEX" at bounding box center [173, 194] width 124 height 10
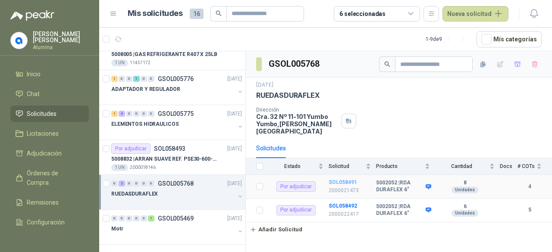
click at [343, 179] on b "SOL058491" at bounding box center [342, 182] width 28 height 6
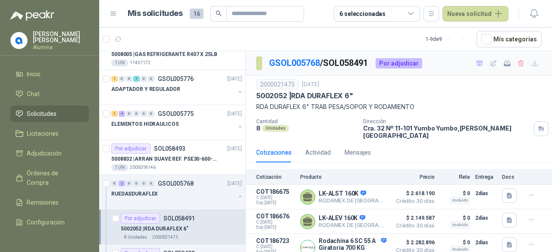
scroll to position [42, 0]
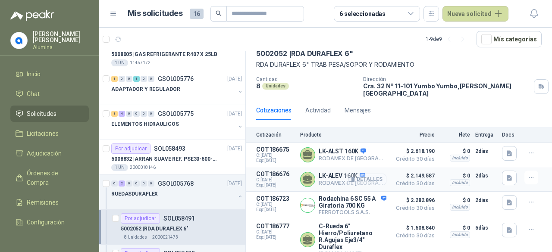
click at [365, 176] on button "Detalles" at bounding box center [366, 180] width 41 height 12
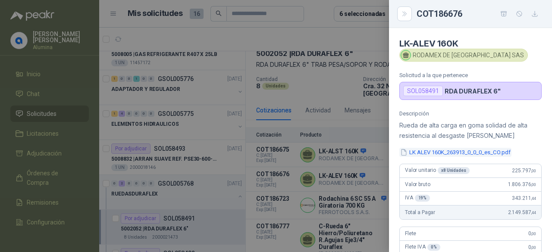
scroll to position [43, 0]
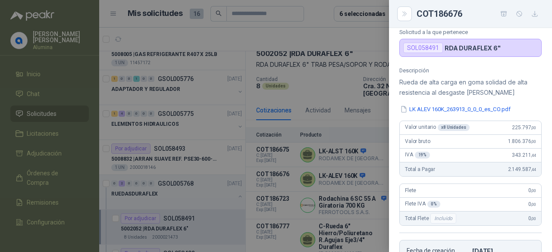
click at [358, 157] on div at bounding box center [276, 126] width 552 height 252
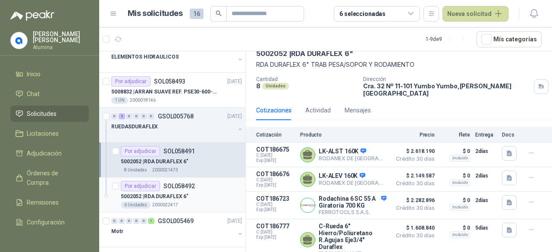
scroll to position [190, 0]
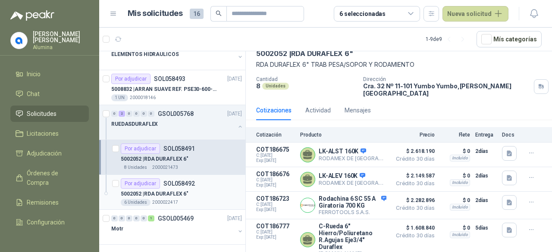
click at [181, 194] on p "5002052 | RDA DURAFLEX 6"" at bounding box center [155, 194] width 68 height 8
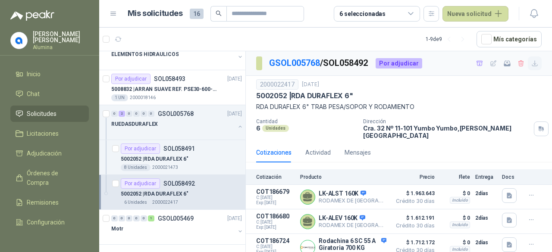
click at [532, 61] on icon "button" at bounding box center [534, 63] width 5 height 5
click at [199, 189] on div "5002052 | RDA DURAFLEX 6"" at bounding box center [181, 194] width 121 height 10
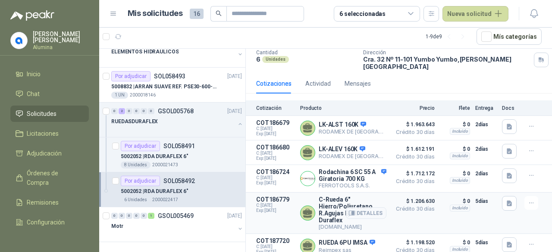
scroll to position [67, 0]
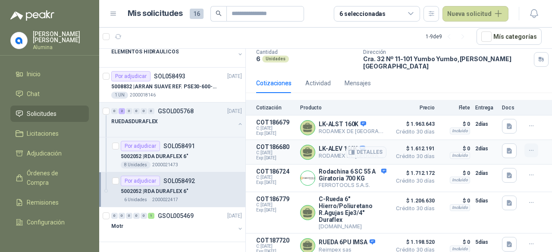
click at [529, 146] on button "button" at bounding box center [531, 151] width 14 height 14
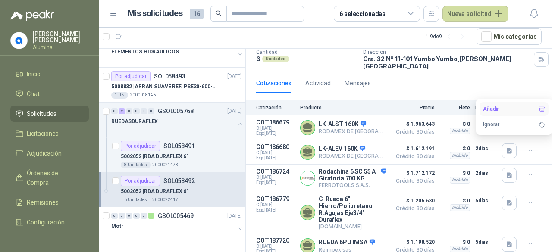
click at [497, 108] on button "Añadir" at bounding box center [513, 109] width 69 height 14
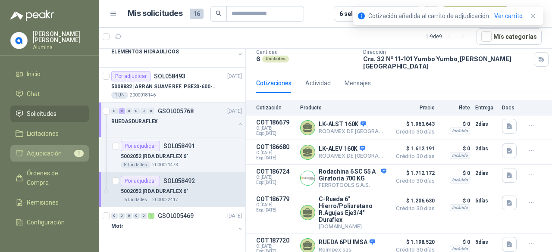
click at [50, 153] on span "Adjudicación" at bounding box center [44, 153] width 35 height 9
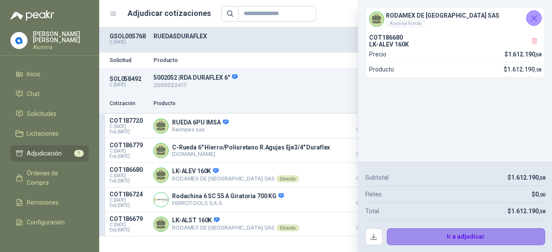
click at [438, 235] on button "Ir a adjudicar" at bounding box center [466, 236] width 159 height 17
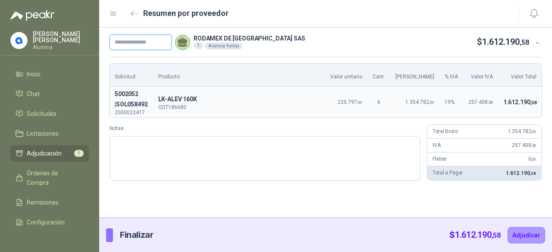
click at [134, 38] on input "text" at bounding box center [140, 42] width 62 height 16
paste input "**********"
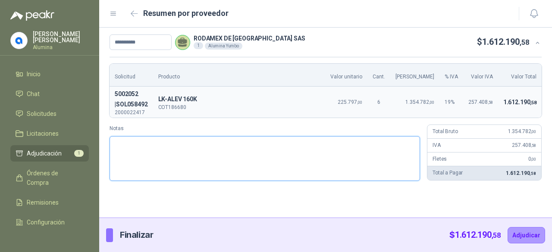
click at [145, 143] on textarea "Notas" at bounding box center [264, 158] width 310 height 45
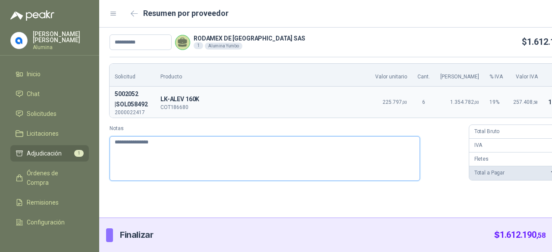
paste textarea "**********"
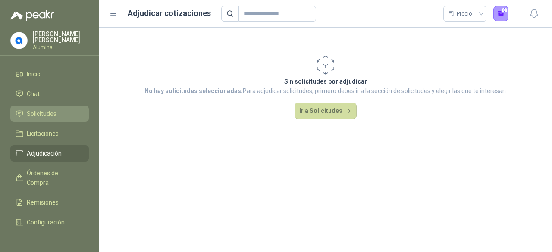
click at [46, 114] on span "Solicitudes" at bounding box center [42, 113] width 30 height 9
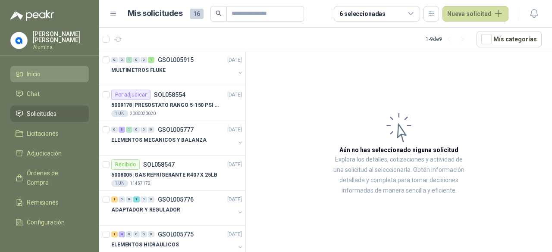
click at [48, 75] on li "Inicio" at bounding box center [50, 73] width 68 height 9
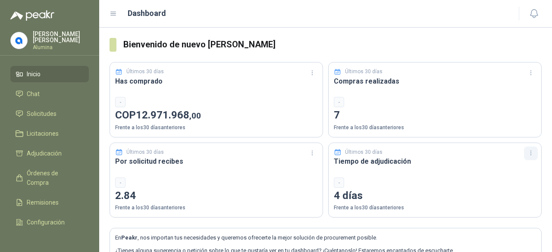
click at [527, 150] on icon "button" at bounding box center [530, 153] width 7 height 7
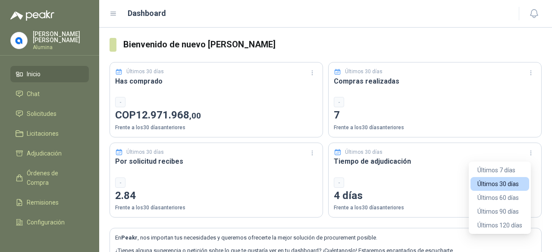
click at [500, 231] on button "Últimos 120 días" at bounding box center [499, 225] width 59 height 14
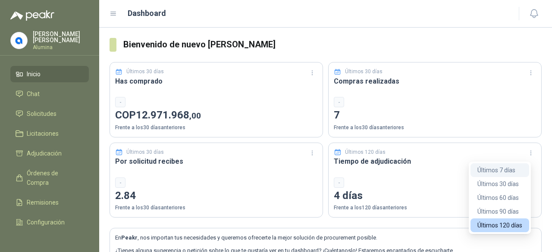
click at [515, 168] on button "Últimos 7 días" at bounding box center [499, 170] width 59 height 14
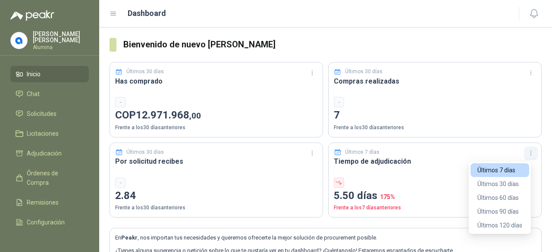
click at [527, 155] on icon "button" at bounding box center [530, 153] width 7 height 7
click at [509, 182] on button "Últimos 30 días" at bounding box center [499, 184] width 59 height 14
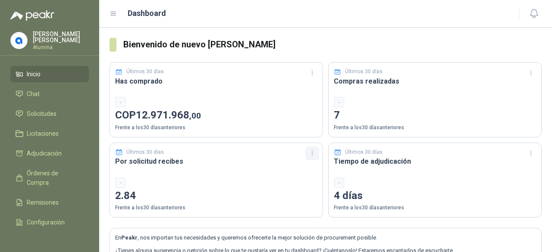
click at [309, 155] on icon "button" at bounding box center [312, 153] width 7 height 7
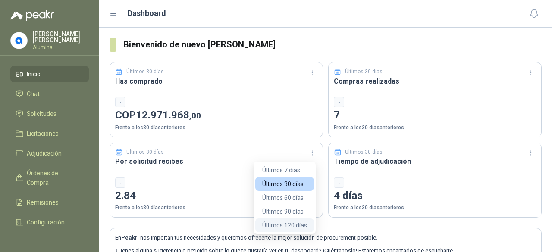
click at [281, 223] on button "Últimos 120 días" at bounding box center [284, 225] width 59 height 14
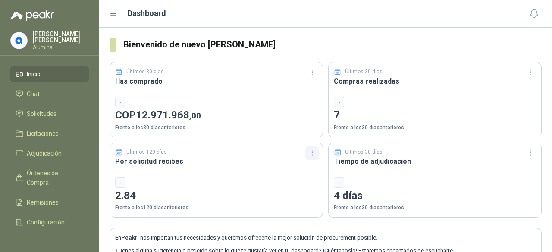
click at [309, 154] on icon "button" at bounding box center [312, 153] width 7 height 7
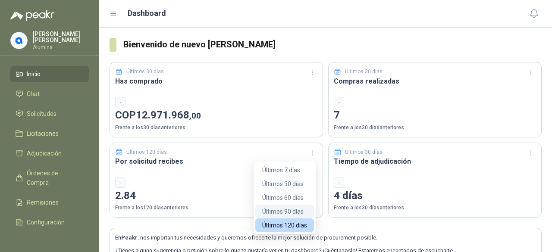
click at [283, 213] on button "Últimos 90 días" at bounding box center [284, 212] width 59 height 14
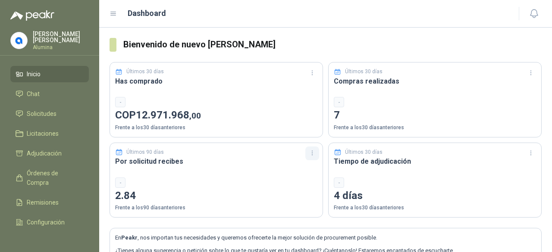
click at [309, 153] on icon "button" at bounding box center [312, 153] width 7 height 7
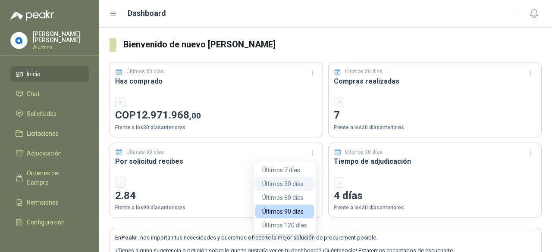
click at [293, 190] on button "Últimos 30 días" at bounding box center [284, 184] width 59 height 14
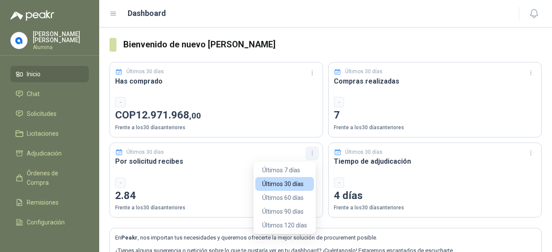
click at [305, 156] on button "button" at bounding box center [312, 154] width 14 height 14
click at [293, 173] on button "Últimos 7 días" at bounding box center [284, 170] width 59 height 14
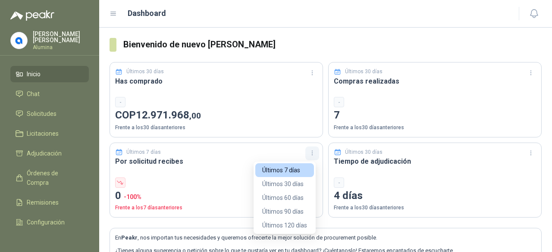
click at [312, 153] on icon "button" at bounding box center [312, 153] width 7 height 7
click at [293, 187] on button "Últimos 30 días" at bounding box center [284, 184] width 59 height 14
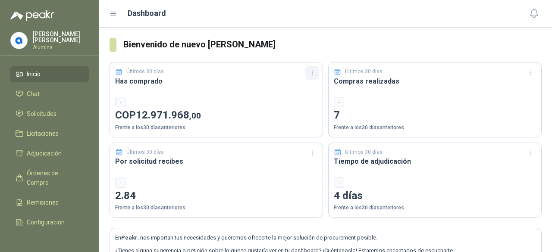
click at [311, 75] on icon "button" at bounding box center [312, 72] width 7 height 7
click at [122, 101] on div "-" at bounding box center [216, 102] width 202 height 10
click at [122, 101] on div "-" at bounding box center [120, 102] width 10 height 10
click at [47, 114] on span "Solicitudes" at bounding box center [42, 113] width 30 height 9
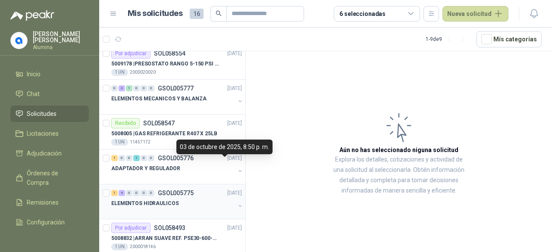
scroll to position [86, 0]
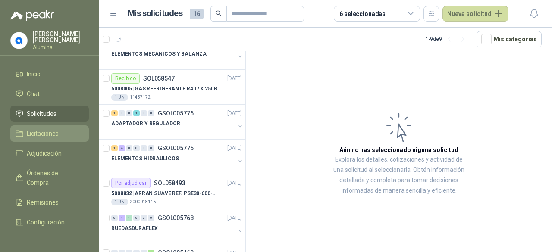
click at [40, 136] on span "Licitaciones" at bounding box center [43, 133] width 32 height 9
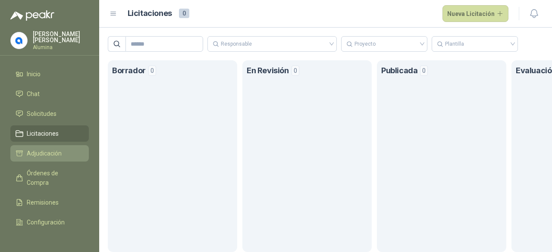
click at [42, 151] on span "Adjudicación" at bounding box center [44, 153] width 35 height 9
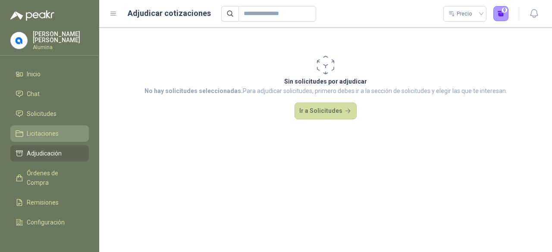
click at [44, 137] on span "Licitaciones" at bounding box center [43, 133] width 32 height 9
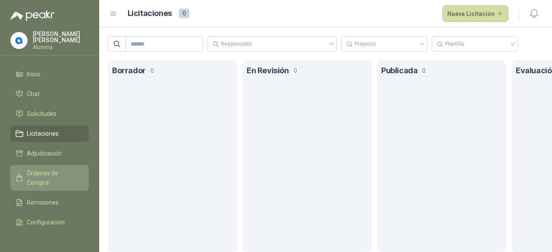
click at [47, 174] on span "Órdenes de Compra" at bounding box center [54, 177] width 54 height 19
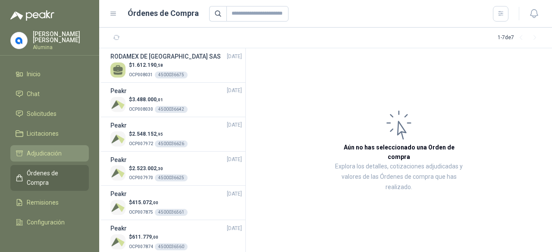
click at [47, 153] on span "Adjudicación" at bounding box center [44, 153] width 35 height 9
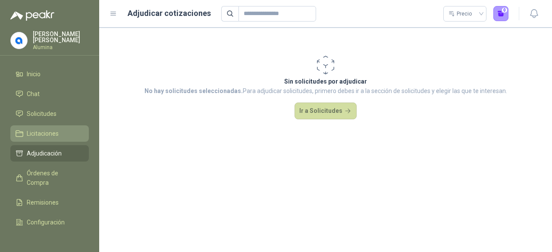
click at [49, 135] on span "Licitaciones" at bounding box center [43, 133] width 32 height 9
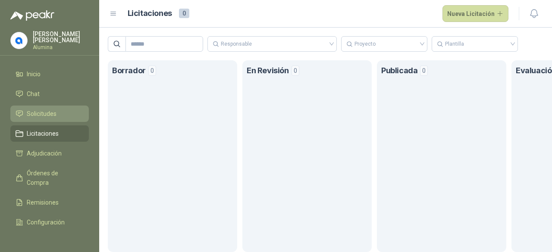
click at [43, 120] on link "Solicitudes" at bounding box center [49, 114] width 78 height 16
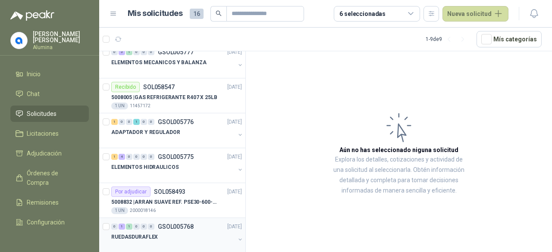
scroll to position [121, 0]
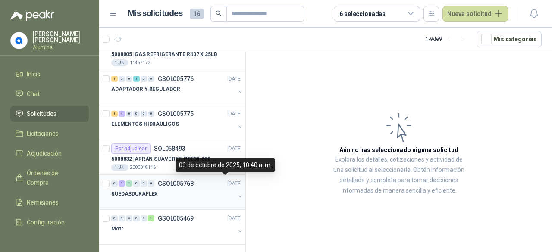
click at [229, 196] on div "RUEDASDURAFLEX" at bounding box center [177, 197] width 132 height 17
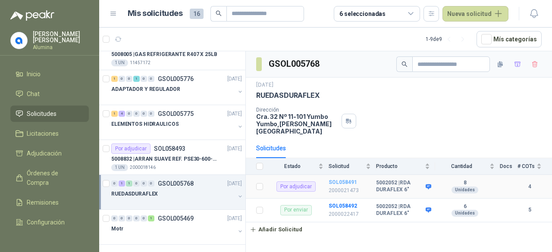
click at [338, 179] on b "SOL058491" at bounding box center [342, 182] width 28 height 6
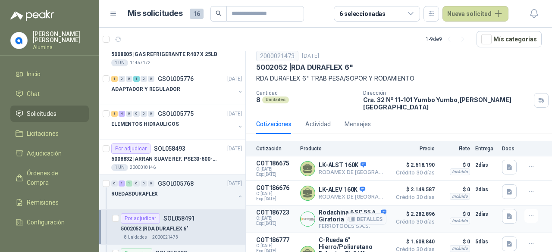
scroll to position [42, 0]
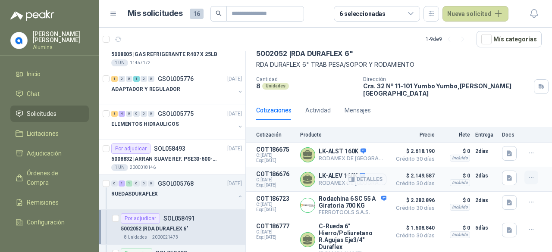
click at [527, 174] on icon "button" at bounding box center [530, 177] width 7 height 7
click at [492, 136] on button "Añadir" at bounding box center [513, 136] width 69 height 14
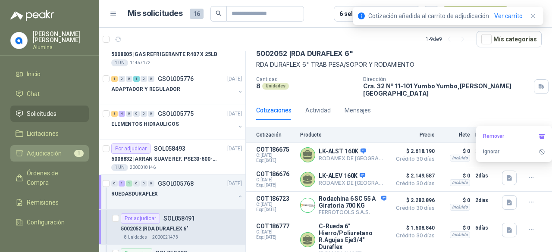
click at [49, 152] on span "Adjudicación" at bounding box center [44, 153] width 35 height 9
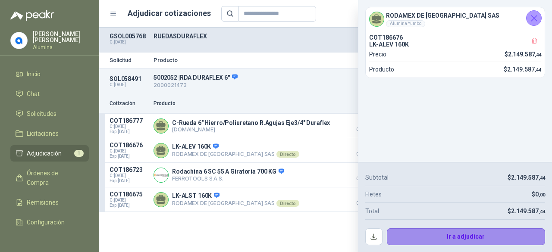
click at [437, 236] on button "Ir a adjudicar" at bounding box center [466, 236] width 159 height 17
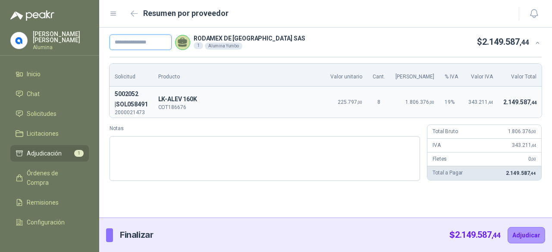
click at [128, 46] on input "text" at bounding box center [140, 42] width 62 height 16
paste input "**********"
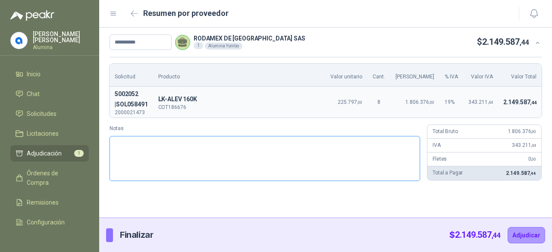
click at [157, 142] on textarea "Notas" at bounding box center [264, 158] width 310 height 45
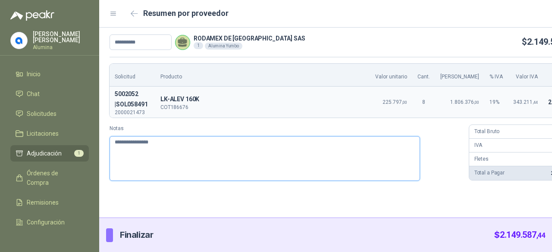
paste textarea "**********"
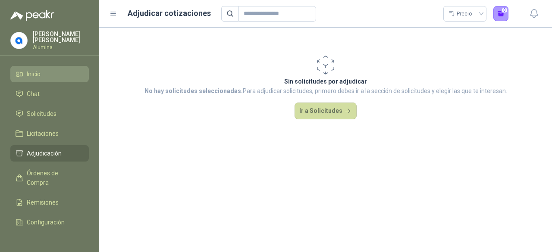
click at [41, 77] on li "Inicio" at bounding box center [50, 73] width 68 height 9
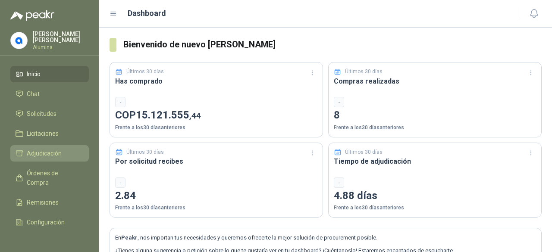
click at [59, 159] on link "Adjudicación" at bounding box center [49, 153] width 78 height 16
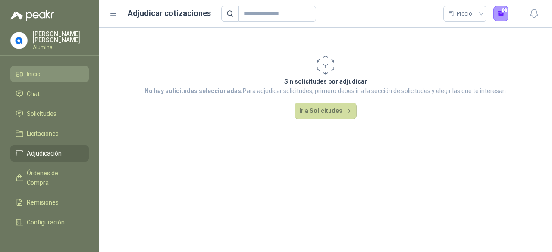
click at [41, 80] on link "Inicio" at bounding box center [49, 74] width 78 height 16
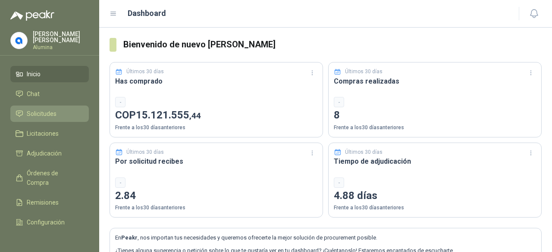
click at [45, 112] on span "Solicitudes" at bounding box center [42, 113] width 30 height 9
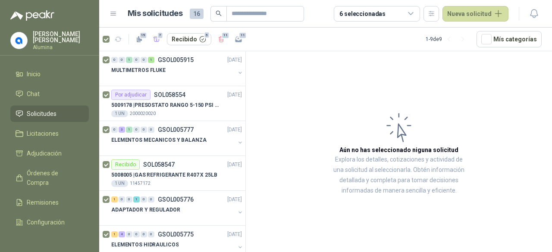
click at [109, 41] on div "19 7 Recibido 5 11 11" at bounding box center [174, 39] width 143 height 14
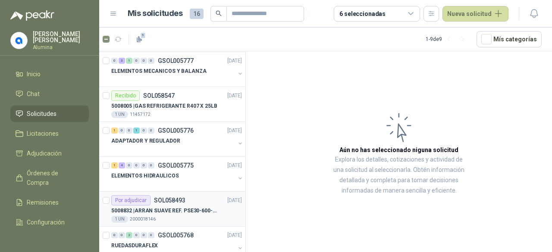
scroll to position [121, 0]
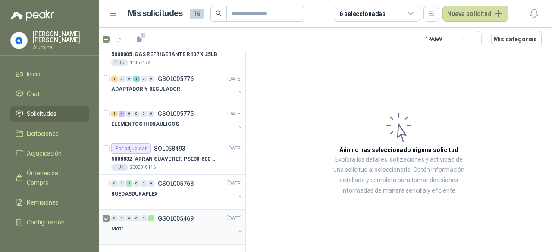
click at [237, 230] on button "button" at bounding box center [240, 231] width 7 height 7
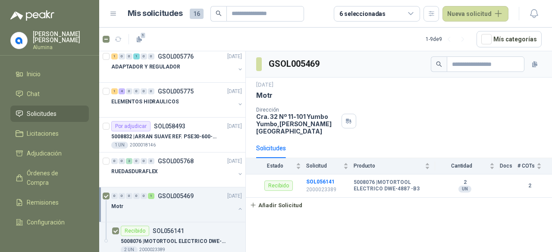
scroll to position [156, 0]
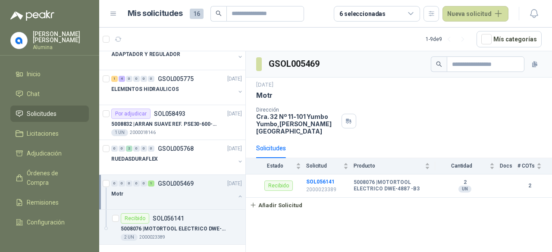
click at [237, 195] on button "button" at bounding box center [240, 196] width 7 height 7
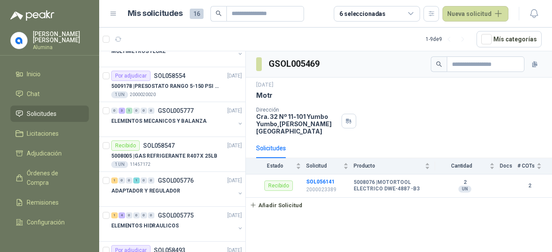
scroll to position [0, 0]
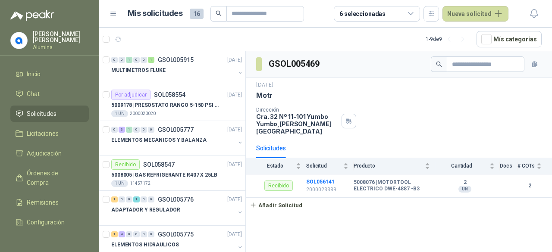
click at [192, 14] on span "16" at bounding box center [197, 14] width 14 height 10
click at [113, 11] on icon at bounding box center [113, 14] width 8 height 8
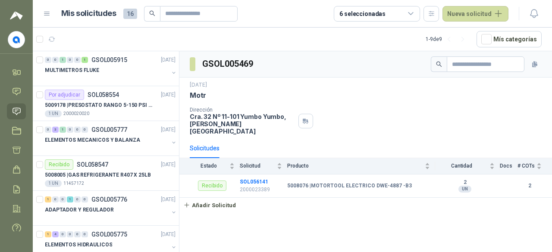
click at [43, 16] on icon at bounding box center [47, 14] width 8 height 8
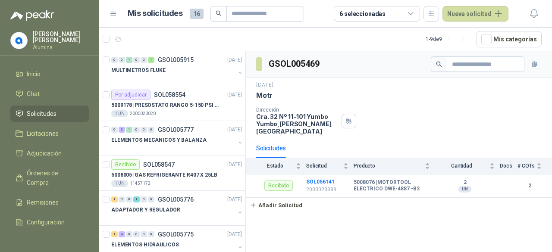
click at [110, 17] on icon at bounding box center [113, 14] width 8 height 8
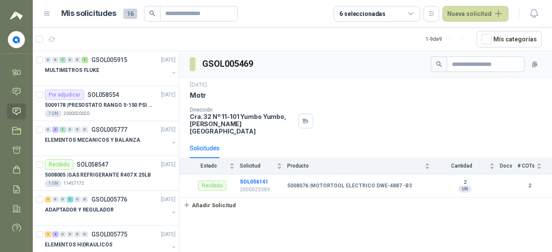
click at [42, 15] on header "Mis solicitudes 16 6 seleccionadas Nueva solicitud" at bounding box center [292, 14] width 519 height 28
click at [43, 17] on icon at bounding box center [47, 14] width 8 height 8
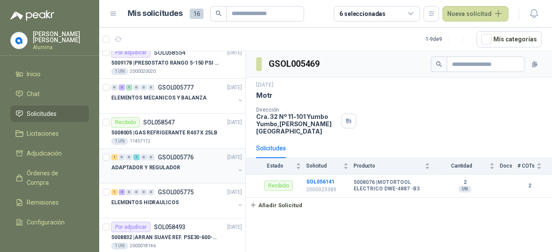
scroll to position [121, 0]
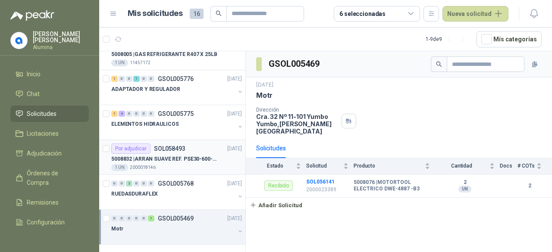
click at [213, 155] on p "5008832 | ARRAN SUAVE REF. PSE30-600-70 20HP-30A" at bounding box center [164, 159] width 107 height 8
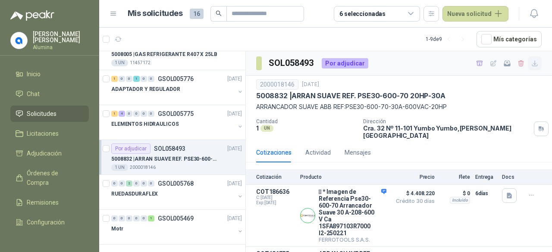
click at [531, 62] on icon "button" at bounding box center [534, 63] width 7 height 7
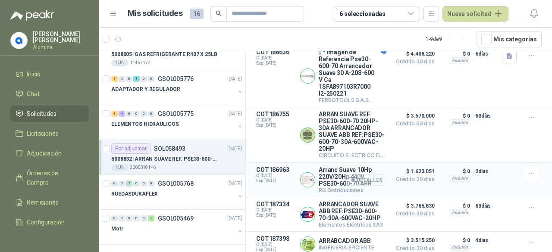
scroll to position [145, 0]
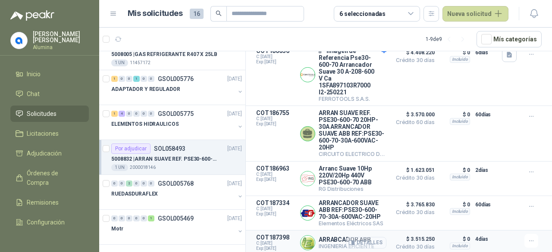
click at [360, 241] on button "Detalles" at bounding box center [366, 243] width 41 height 12
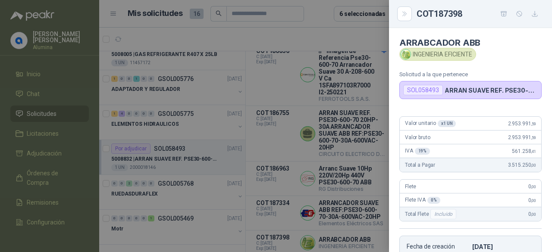
scroll to position [0, 0]
click at [470, 92] on p "ARRAN SUAVE REF. PSE30-600-70 20HP-30A" at bounding box center [490, 90] width 93 height 7
click at [326, 105] on div at bounding box center [276, 126] width 552 height 252
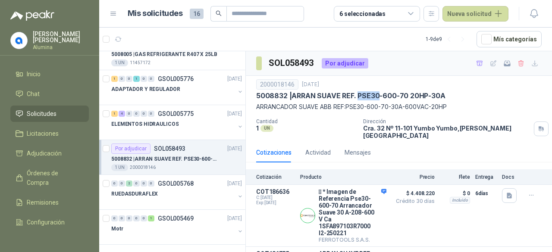
drag, startPoint x: 360, startPoint y: 94, endPoint x: 378, endPoint y: 96, distance: 18.2
click at [378, 96] on p "5008832 | ARRAN SUAVE REF. PSE30-600-70 20HP-30A" at bounding box center [350, 95] width 189 height 9
copy p "PSE30"
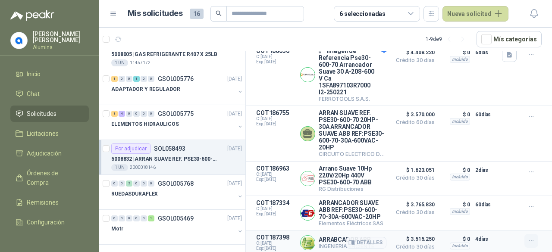
click at [527, 243] on icon "button" at bounding box center [530, 240] width 7 height 7
click at [516, 206] on button "Añadir" at bounding box center [513, 206] width 69 height 14
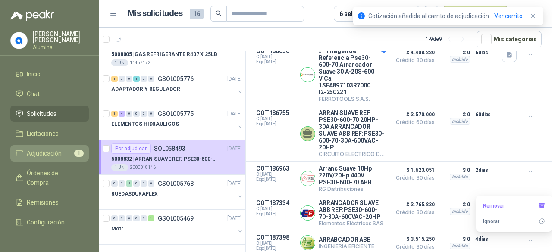
click at [52, 153] on span "Adjudicación" at bounding box center [44, 153] width 35 height 9
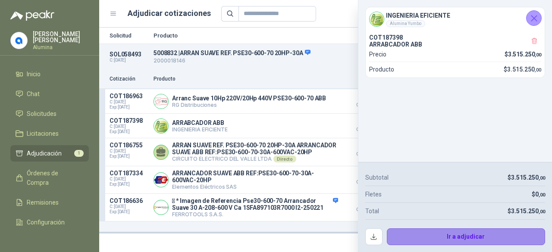
click at [420, 235] on button "Ir a adjudicar" at bounding box center [466, 236] width 159 height 17
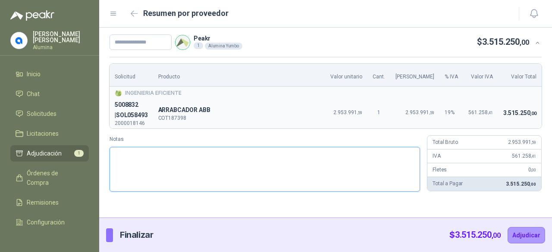
click at [202, 153] on textarea "Notas" at bounding box center [264, 169] width 310 height 45
paste textarea "**********"
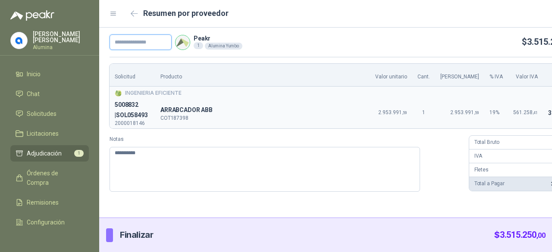
click at [128, 44] on input "text" at bounding box center [140, 42] width 62 height 16
paste input "**********"
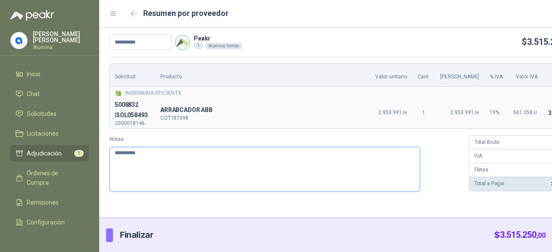
click at [116, 152] on textarea "**********" at bounding box center [264, 169] width 310 height 45
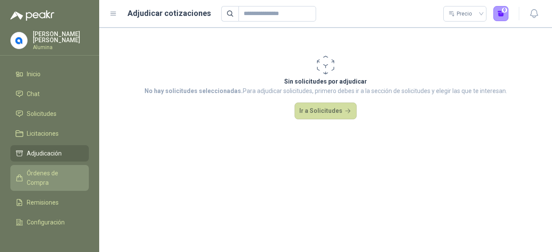
click at [55, 178] on span "Órdenes de Compra" at bounding box center [54, 177] width 54 height 19
click at [36, 174] on span "Órdenes de Compra" at bounding box center [54, 177] width 54 height 19
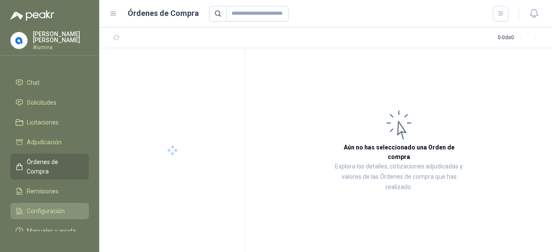
scroll to position [31, 0]
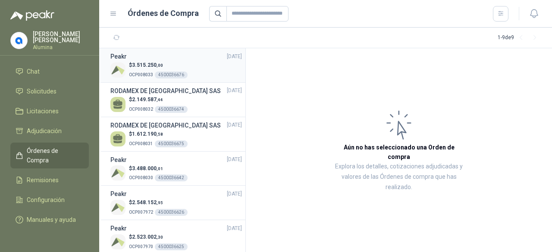
click at [195, 63] on div "$ 3.515.250 ,00 OCP008033 4500036676" at bounding box center [175, 70] width 131 height 18
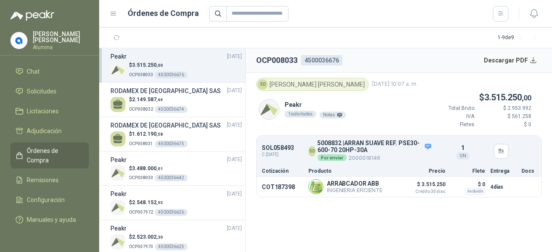
click at [40, 92] on ul "Inicio Chat Solicitudes Licitaciones Adjudicación Órdenes de Compra Remisiones …" at bounding box center [49, 148] width 99 height 165
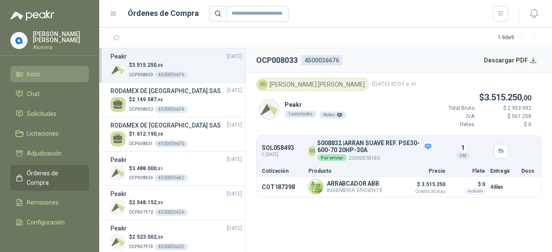
click at [41, 78] on li "Inicio" at bounding box center [50, 73] width 68 height 9
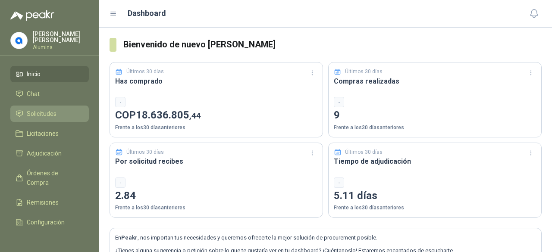
click at [29, 117] on span "Solicitudes" at bounding box center [42, 113] width 30 height 9
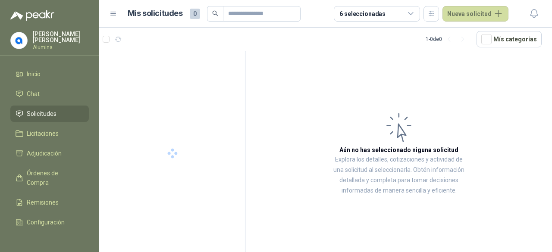
click at [27, 112] on span "Solicitudes" at bounding box center [42, 113] width 30 height 9
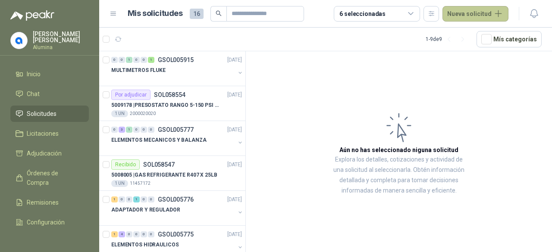
click at [461, 11] on button "Nueva solicitud" at bounding box center [475, 14] width 66 height 16
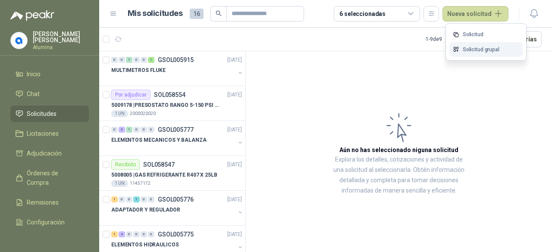
click at [464, 50] on link "Solicitud grupal" at bounding box center [485, 49] width 73 height 15
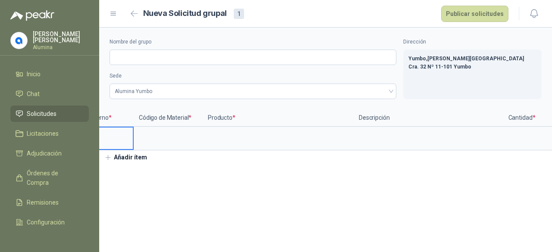
scroll to position [0, 42]
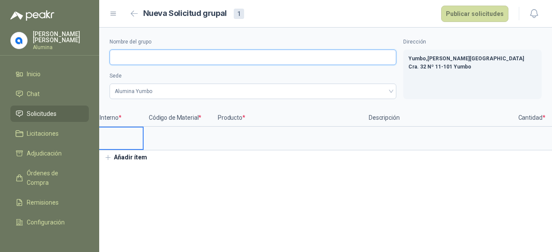
click at [147, 56] on input "Nombre del grupo" at bounding box center [252, 58] width 287 height 16
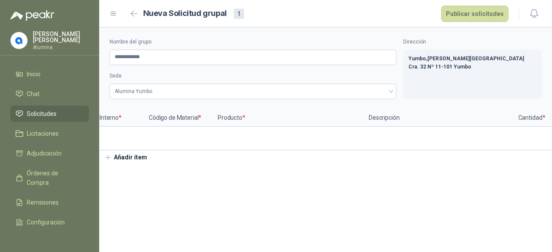
drag, startPoint x: 174, startPoint y: 157, endPoint x: 123, endPoint y: 155, distance: 50.9
click at [125, 156] on div "**********" at bounding box center [325, 96] width 452 height 137
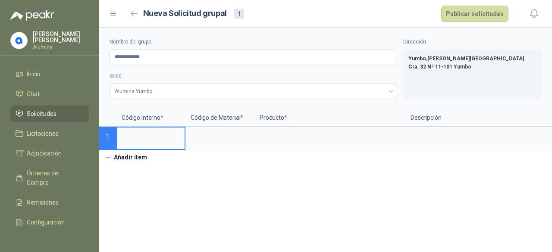
click at [134, 143] on input at bounding box center [150, 136] width 67 height 17
click at [140, 192] on section "**********" at bounding box center [325, 140] width 452 height 225
click at [134, 136] on input at bounding box center [150, 136] width 67 height 17
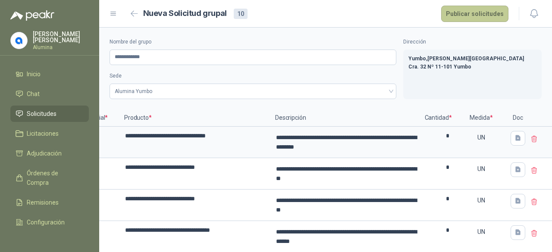
click at [469, 16] on button "Publicar solicitudes" at bounding box center [474, 14] width 67 height 16
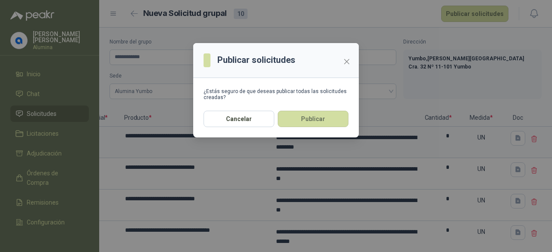
click at [304, 121] on button "Publicar" at bounding box center [313, 119] width 71 height 16
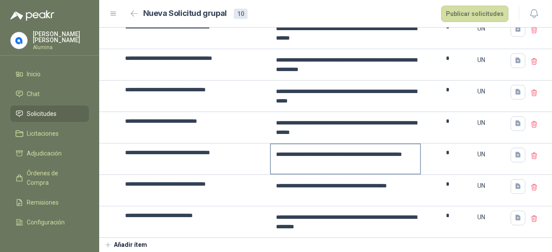
scroll to position [209, 0]
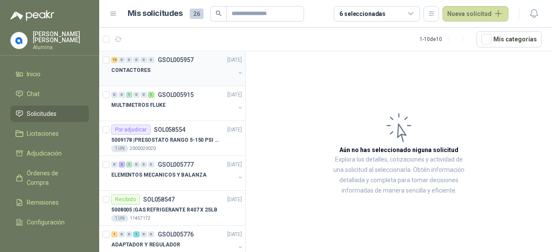
click at [228, 69] on div "CONTACTORES" at bounding box center [177, 73] width 132 height 17
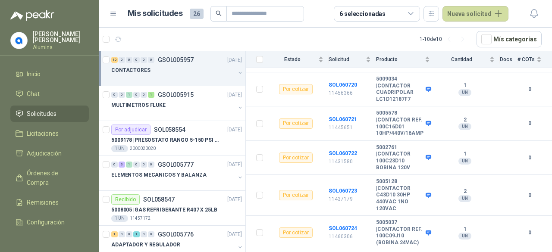
click at [237, 72] on button "button" at bounding box center [240, 72] width 7 height 7
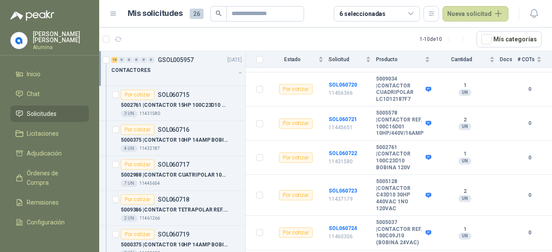
scroll to position [3, 0]
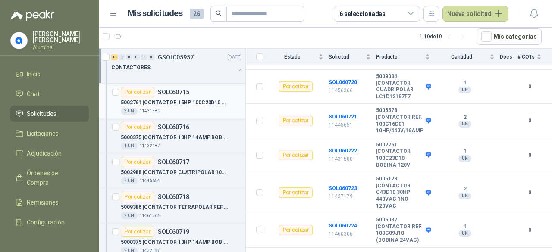
click at [212, 103] on p "5002761 | CONTACTOR 15HP 100C23D10 440V 26.5AMP" at bounding box center [174, 103] width 107 height 8
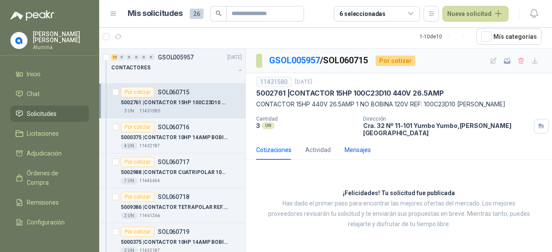
click at [354, 146] on div "Mensajes" at bounding box center [357, 149] width 26 height 9
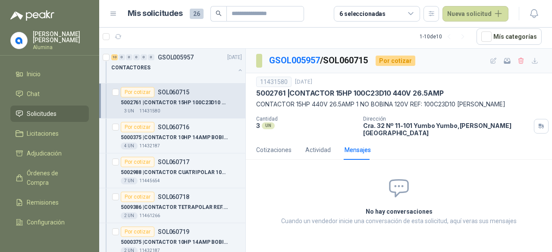
drag, startPoint x: 336, startPoint y: 143, endPoint x: 331, endPoint y: 142, distance: 5.2
click at [331, 142] on div "Cotizaciones Actividad Mensajes" at bounding box center [313, 150] width 115 height 20
click at [323, 145] on div "Actividad" at bounding box center [317, 149] width 25 height 9
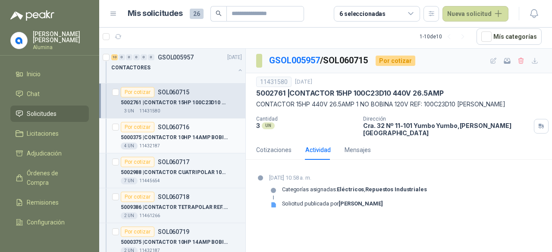
click at [170, 146] on div "4 UN 11432187" at bounding box center [181, 146] width 121 height 7
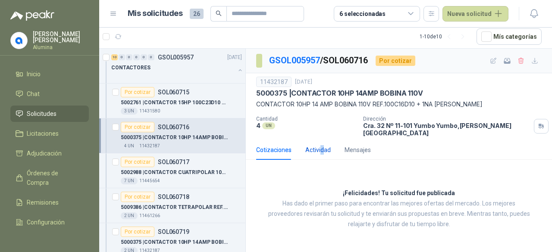
click at [321, 147] on div "Actividad" at bounding box center [317, 149] width 25 height 9
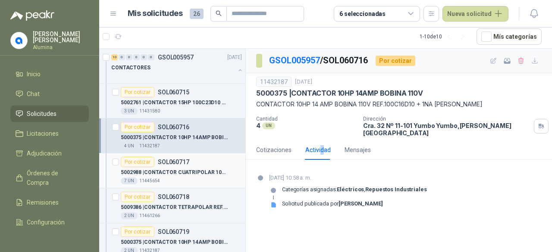
click at [169, 181] on div "7 UN 11445654" at bounding box center [181, 181] width 121 height 7
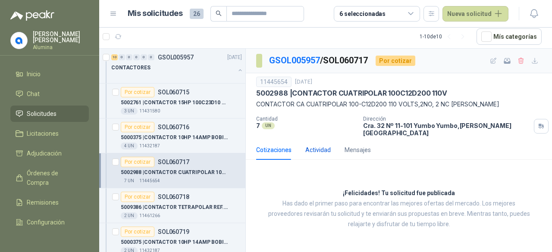
click at [313, 145] on div "Actividad" at bounding box center [317, 149] width 25 height 9
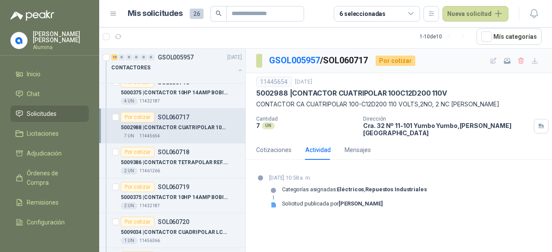
scroll to position [86, 0]
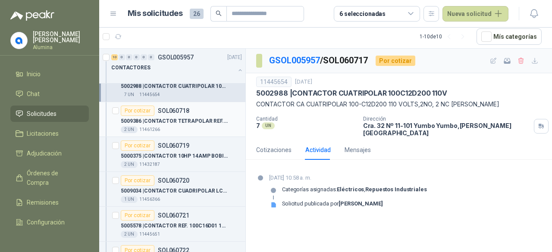
click at [175, 121] on p "5009386 | CONTACTOR TETRAPOLAR REF. 100-12KJ200" at bounding box center [174, 121] width 107 height 8
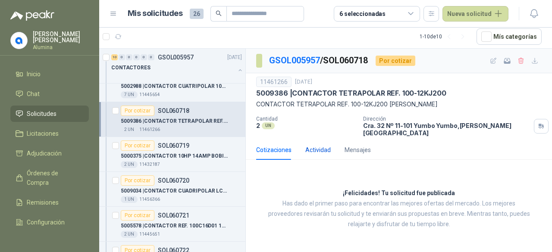
click at [315, 146] on div "Actividad" at bounding box center [317, 149] width 25 height 9
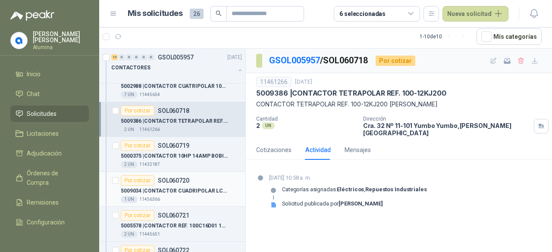
click at [172, 179] on p "SOL060720" at bounding box center [173, 181] width 31 height 6
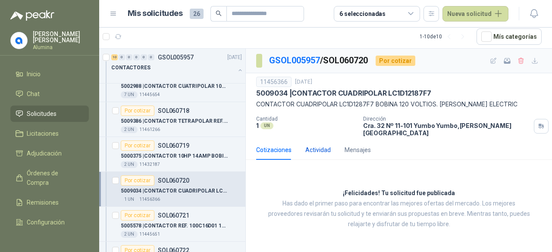
click at [311, 145] on div "Actividad" at bounding box center [317, 149] width 25 height 9
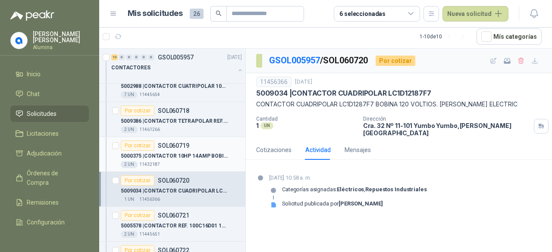
click at [182, 164] on div "2 UN 11432187" at bounding box center [181, 164] width 121 height 7
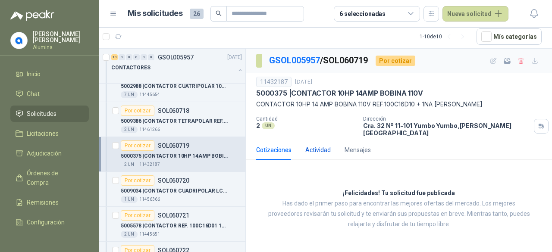
click at [324, 145] on div "Actividad" at bounding box center [317, 149] width 25 height 9
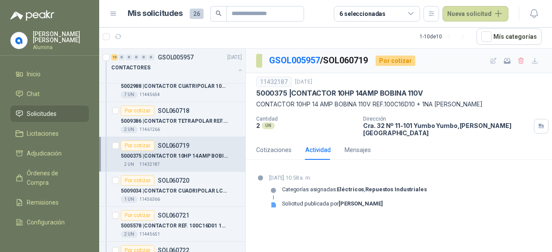
scroll to position [172, 0]
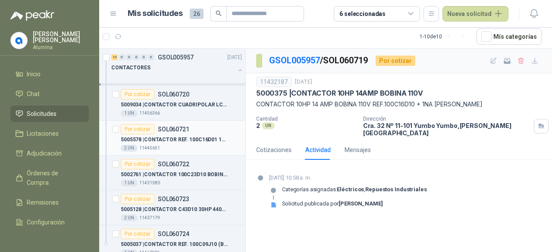
click at [180, 142] on p "5005578 | CONTACTOR REF. 100C16D01 10HP/440V/16AMP" at bounding box center [174, 140] width 107 height 8
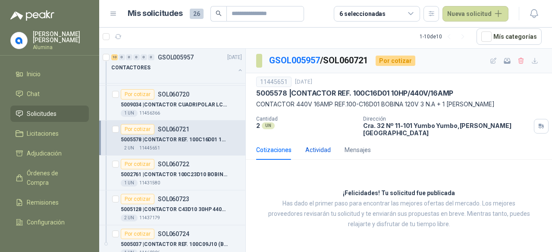
click at [314, 146] on div "Actividad" at bounding box center [317, 149] width 25 height 9
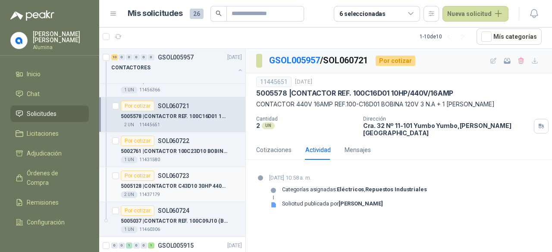
scroll to position [215, 0]
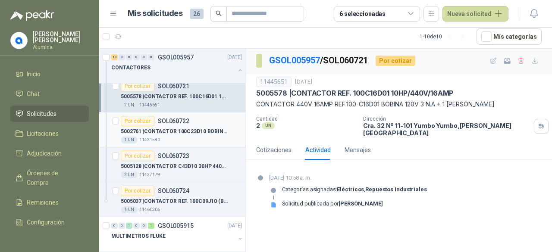
click at [182, 137] on div "1 UN 11431580" at bounding box center [181, 140] width 121 height 7
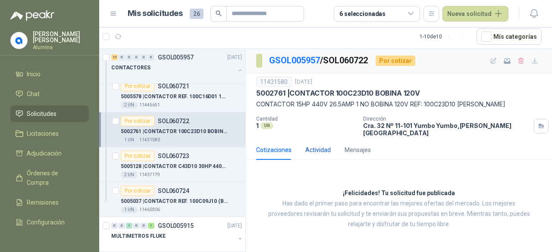
click at [315, 145] on div "Actividad" at bounding box center [317, 149] width 25 height 9
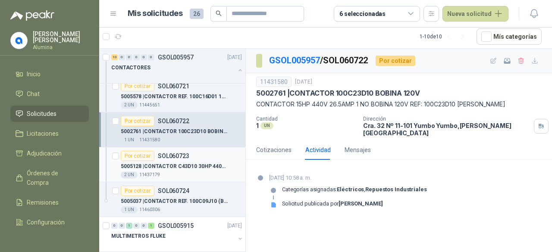
click at [195, 162] on p "5005128 | CONTACTOR C43D10 30HP 440VAC 1NO 120VAC" at bounding box center [174, 166] width 107 height 8
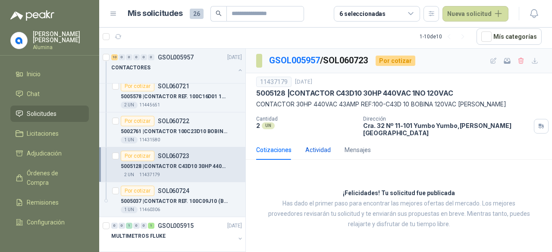
click at [313, 145] on div "Actividad" at bounding box center [317, 149] width 25 height 9
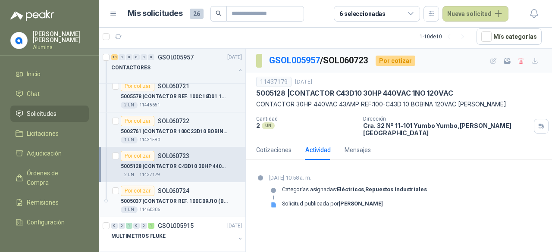
click at [165, 193] on div "Por cotizar SOL060724" at bounding box center [155, 191] width 69 height 10
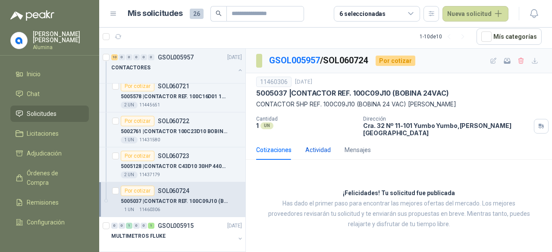
click at [318, 145] on div "Actividad" at bounding box center [317, 149] width 25 height 9
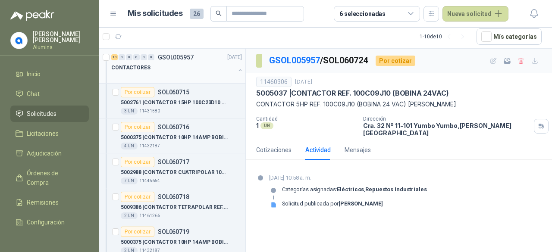
click at [237, 70] on button "button" at bounding box center [240, 70] width 7 height 7
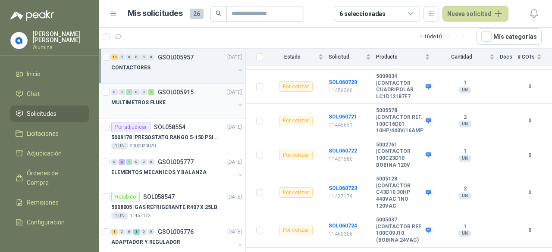
click at [188, 103] on div "MULTIMETROS FLUKE" at bounding box center [173, 102] width 124 height 10
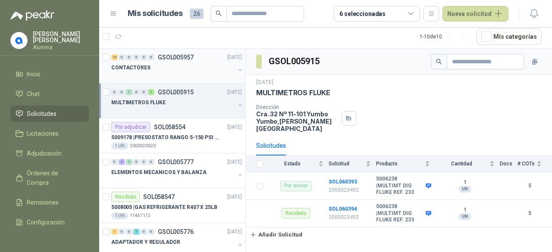
click at [216, 63] on div "CONTACTORES" at bounding box center [173, 67] width 124 height 10
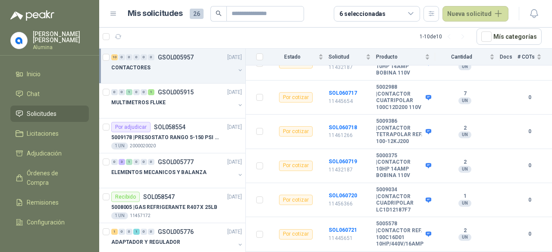
scroll to position [144, 0]
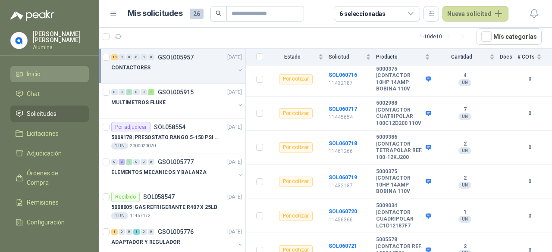
click at [19, 70] on icon at bounding box center [20, 74] width 8 height 8
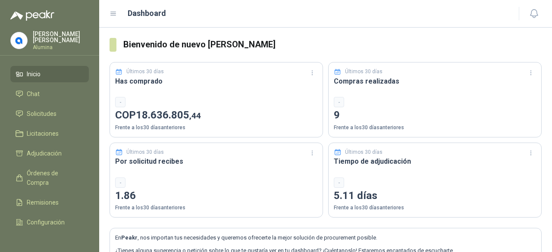
click at [60, 75] on li "Inicio" at bounding box center [50, 73] width 68 height 9
click at [41, 94] on li "Chat" at bounding box center [50, 93] width 68 height 9
click at [45, 111] on span "Solicitudes" at bounding box center [42, 113] width 30 height 9
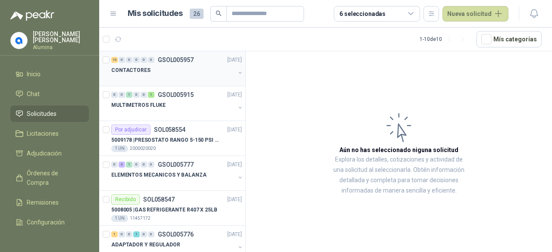
click at [237, 69] on button "button" at bounding box center [240, 72] width 7 height 7
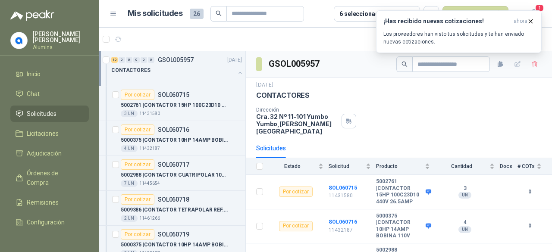
click at [48, 112] on span "Solicitudes" at bounding box center [42, 113] width 30 height 9
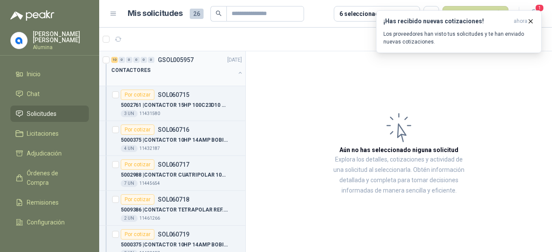
click at [237, 73] on button "button" at bounding box center [240, 72] width 7 height 7
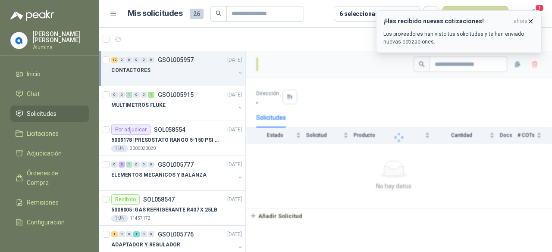
click at [530, 21] on icon "button" at bounding box center [530, 20] width 3 height 3
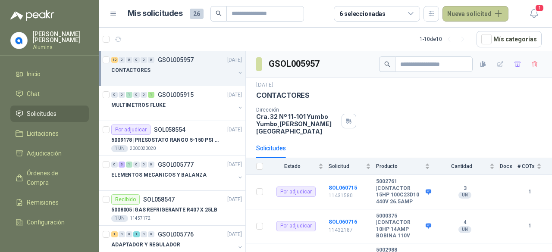
click at [474, 14] on button "Nueva solicitud" at bounding box center [475, 14] width 66 height 16
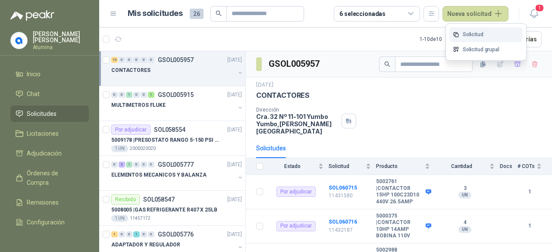
click at [477, 30] on link "Solicitud" at bounding box center [485, 34] width 73 height 15
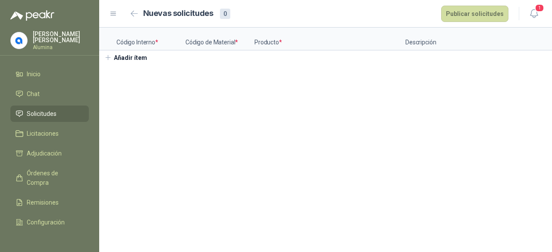
click at [144, 40] on p "Código Interno *" at bounding box center [150, 39] width 69 height 23
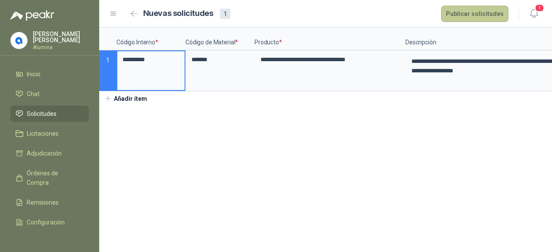
click at [471, 15] on button "Publicar solicitudes" at bounding box center [474, 14] width 67 height 16
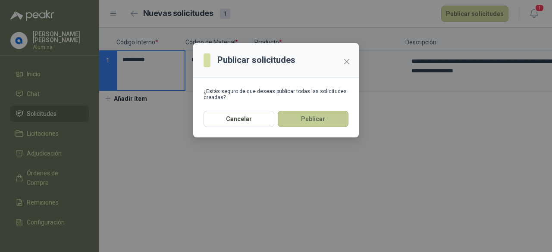
click at [328, 121] on button "Publicar" at bounding box center [313, 119] width 71 height 16
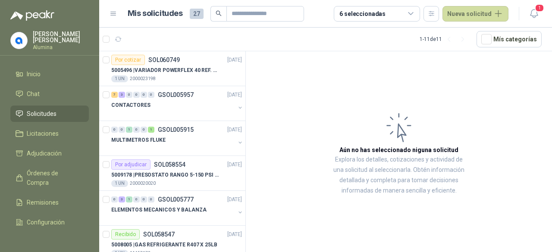
click at [48, 112] on span "Solicitudes" at bounding box center [42, 113] width 30 height 9
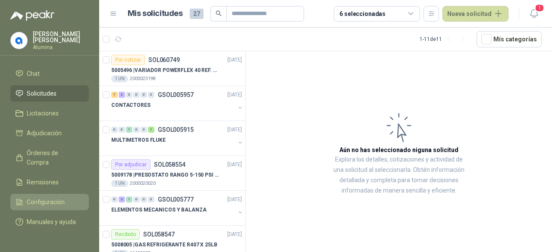
scroll to position [31, 0]
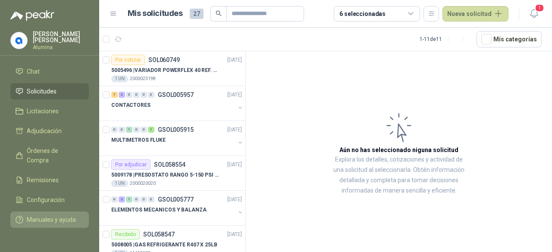
click at [29, 215] on span "Manuales y ayuda" at bounding box center [51, 219] width 49 height 9
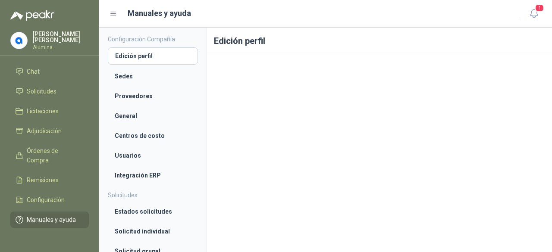
click at [70, 33] on p "[PERSON_NAME]" at bounding box center [61, 37] width 56 height 12
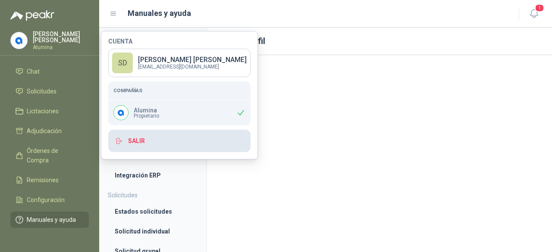
click at [131, 137] on button "Salir" at bounding box center [179, 141] width 142 height 22
